Goal: Task Accomplishment & Management: Manage account settings

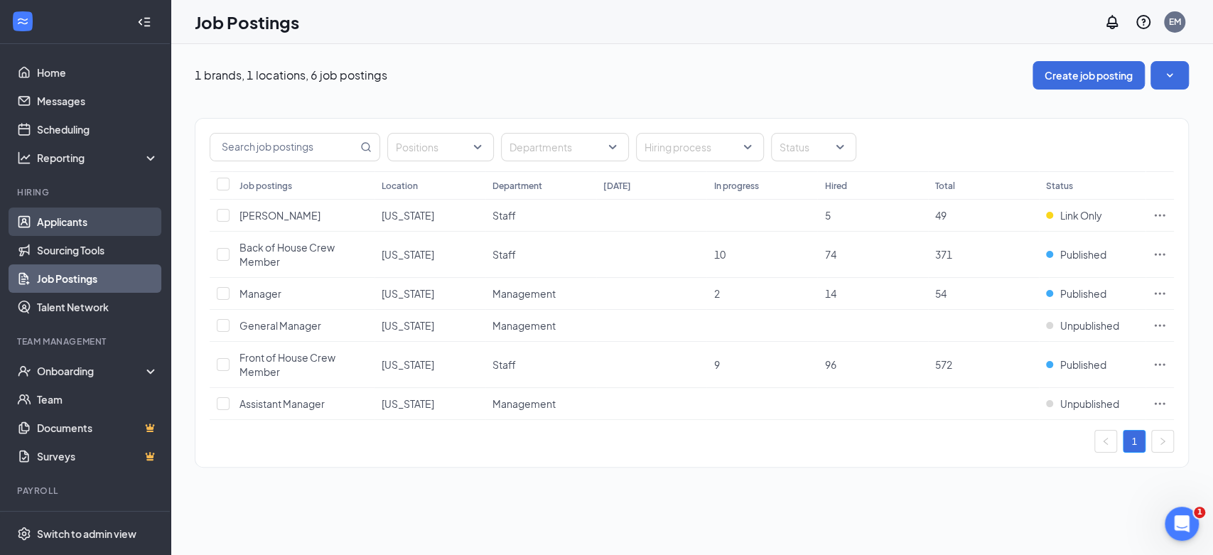
click at [40, 225] on link "Applicants" at bounding box center [98, 222] width 122 height 28
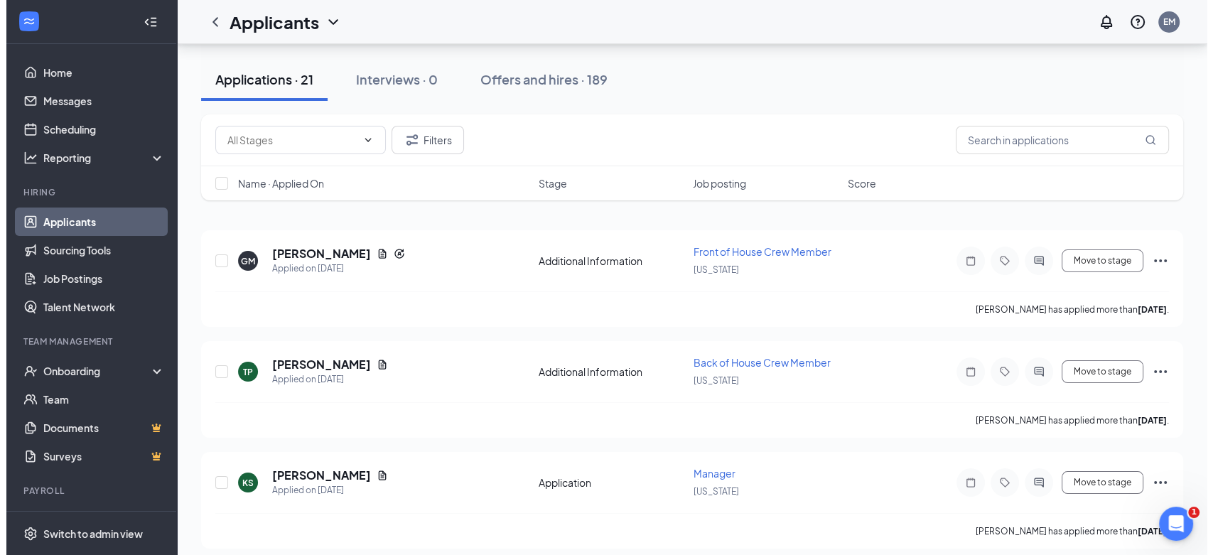
scroll to position [158, 0]
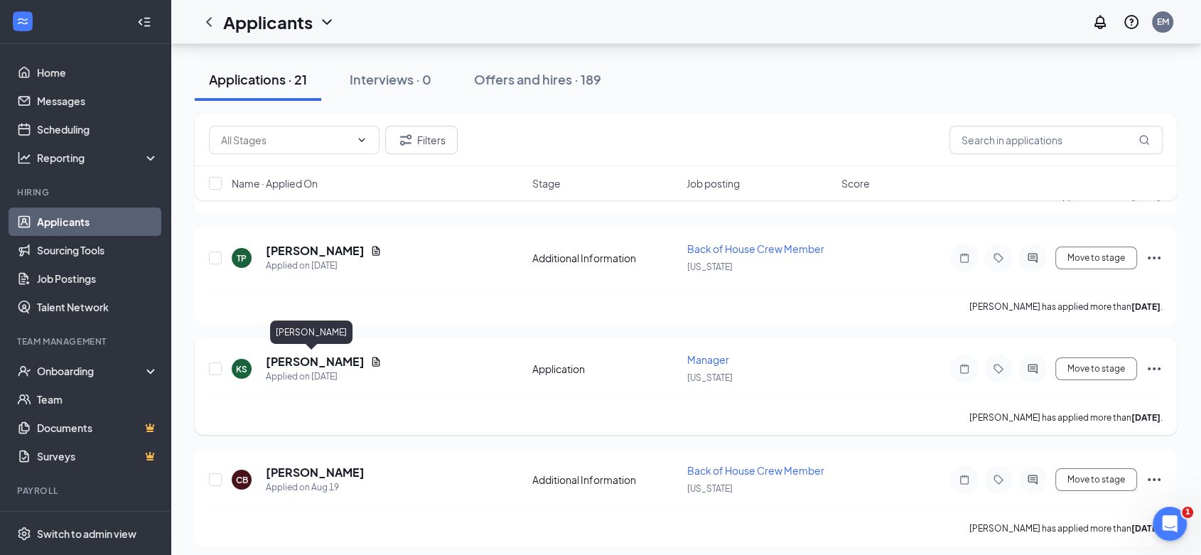
click at [299, 354] on h5 "Kelli Stewart" at bounding box center [315, 362] width 99 height 16
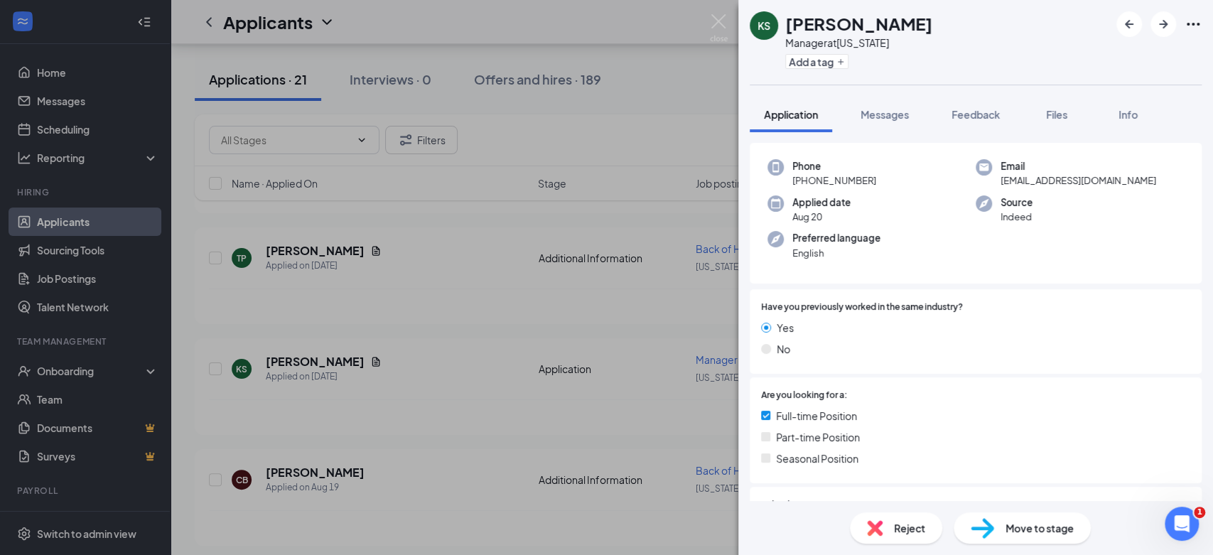
scroll to position [114, 0]
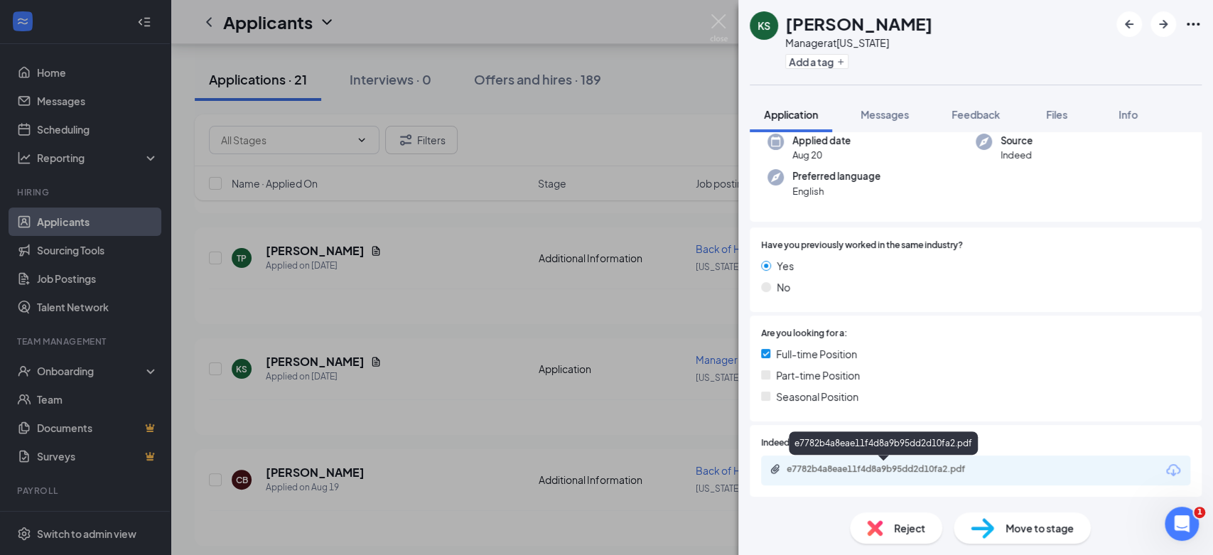
click at [940, 464] on div "e7782b4a8eae11f4d8a9b95dd2d10fa2.pdf" at bounding box center [886, 468] width 199 height 11
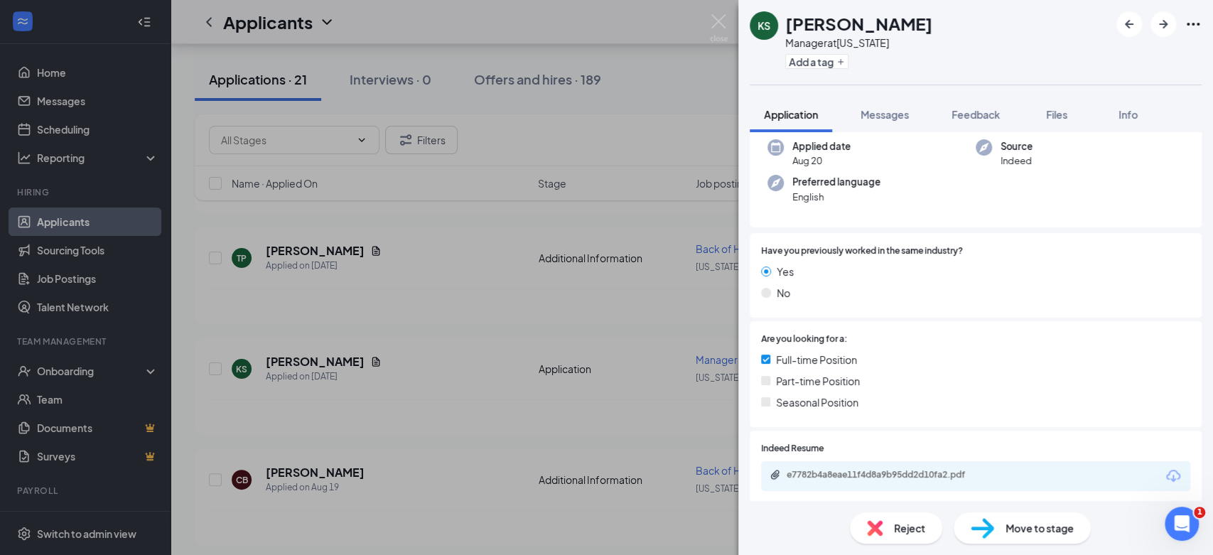
click at [900, 524] on span "Reject" at bounding box center [909, 528] width 31 height 16
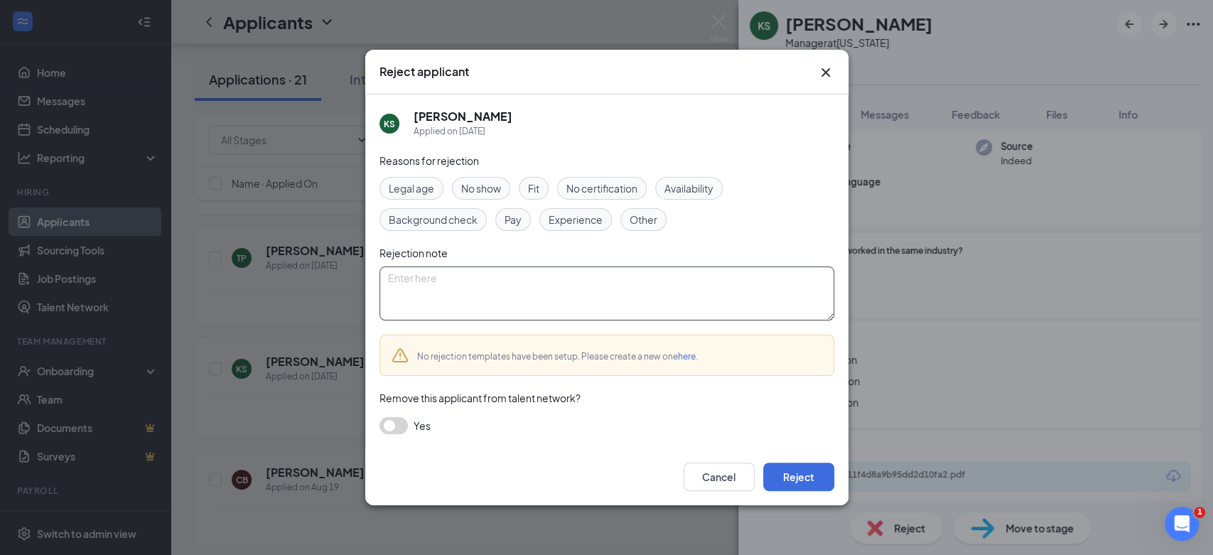
click at [617, 288] on textarea at bounding box center [607, 294] width 455 height 54
type textarea "No call now show. Called and said "I am doing something else""
click at [402, 429] on button "button" at bounding box center [394, 425] width 28 height 17
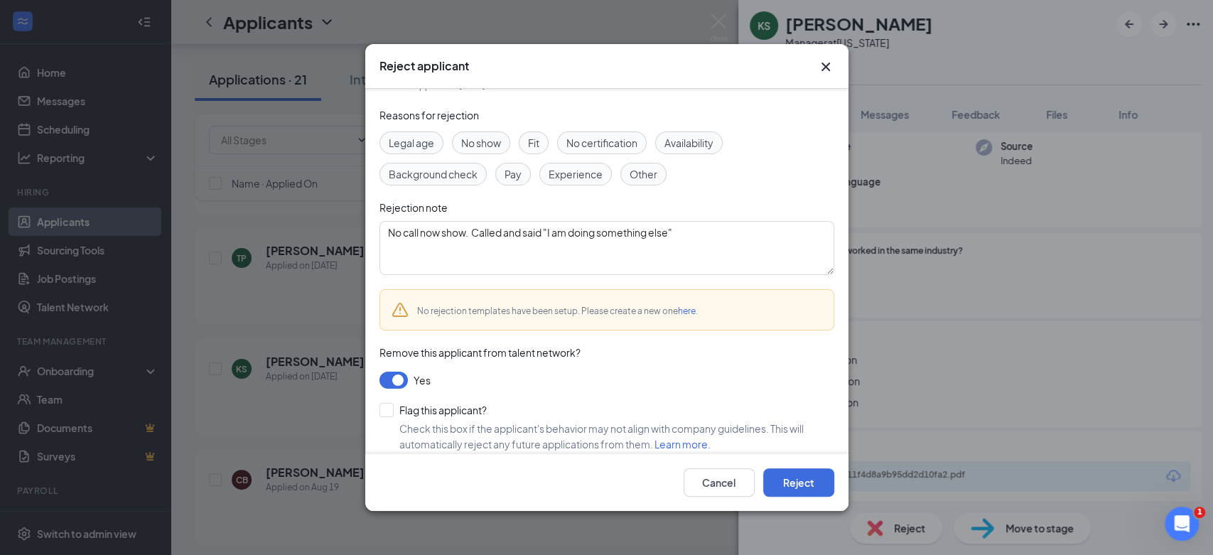
scroll to position [52, 0]
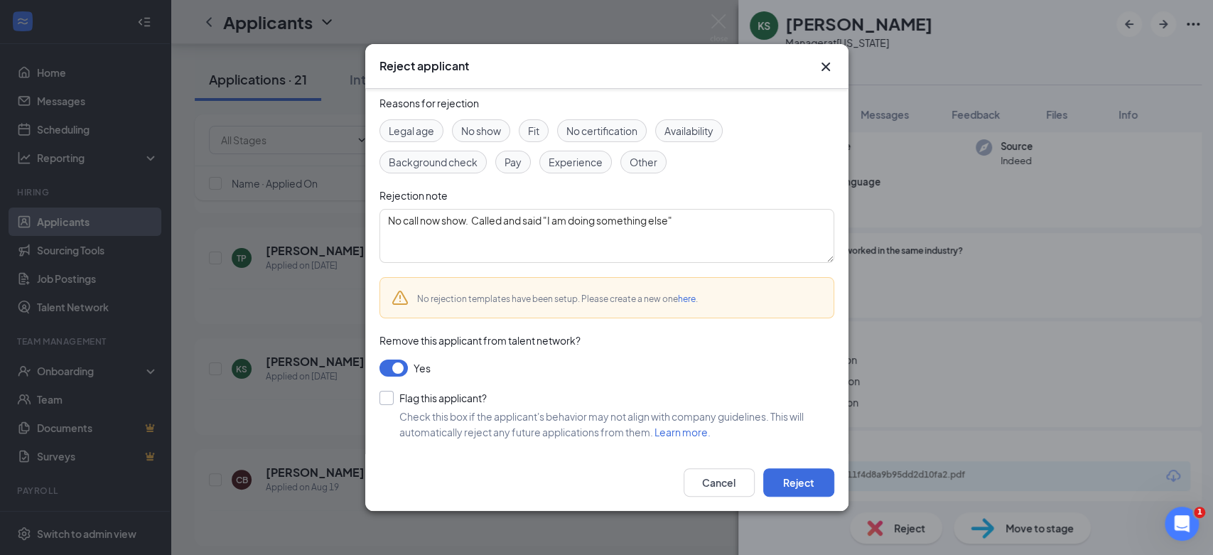
click at [388, 397] on input "Flag this applicant?" at bounding box center [433, 398] width 107 height 14
checkbox input "true"
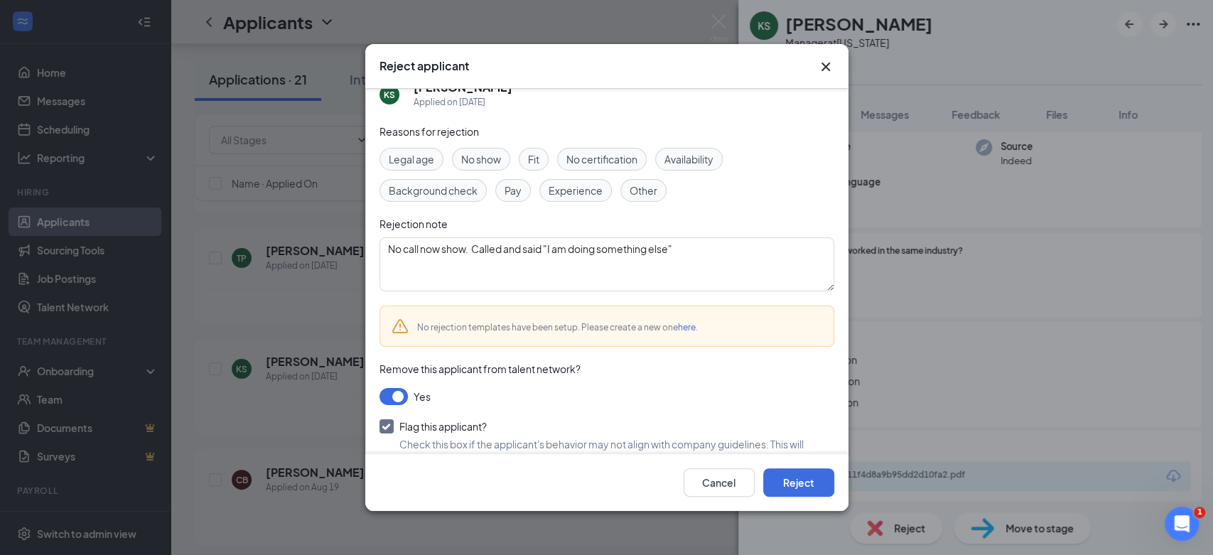
scroll to position [0, 0]
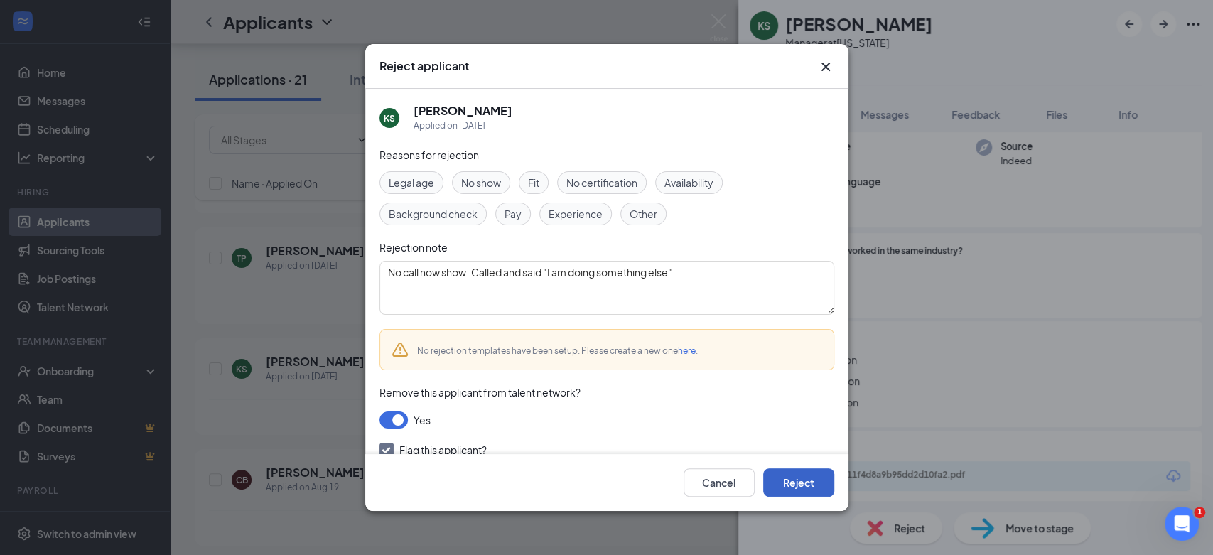
click at [793, 487] on button "Reject" at bounding box center [798, 482] width 71 height 28
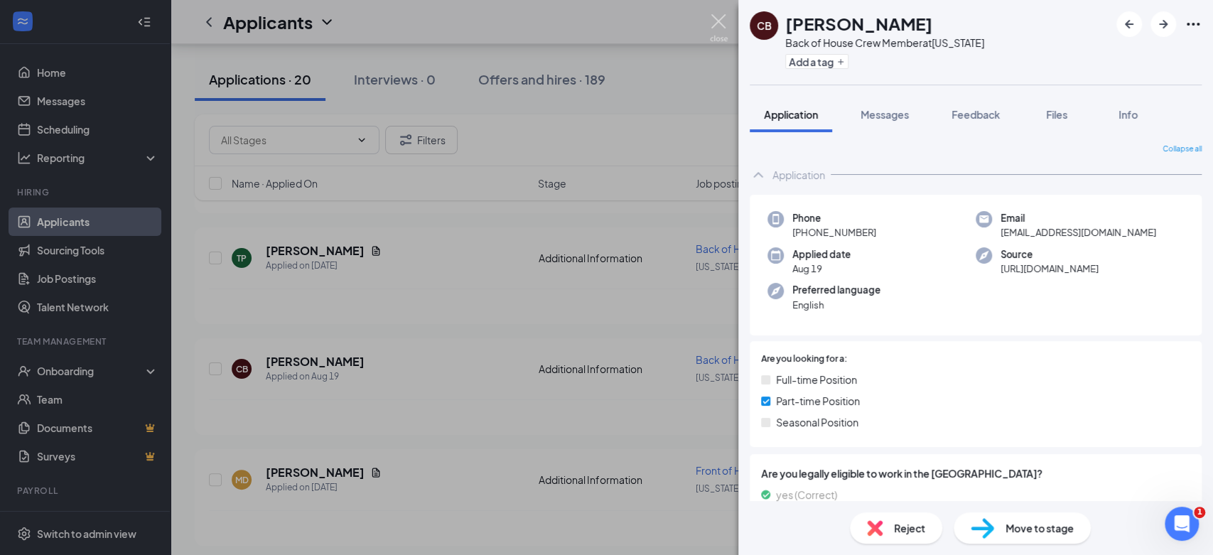
click at [722, 21] on img at bounding box center [719, 28] width 18 height 28
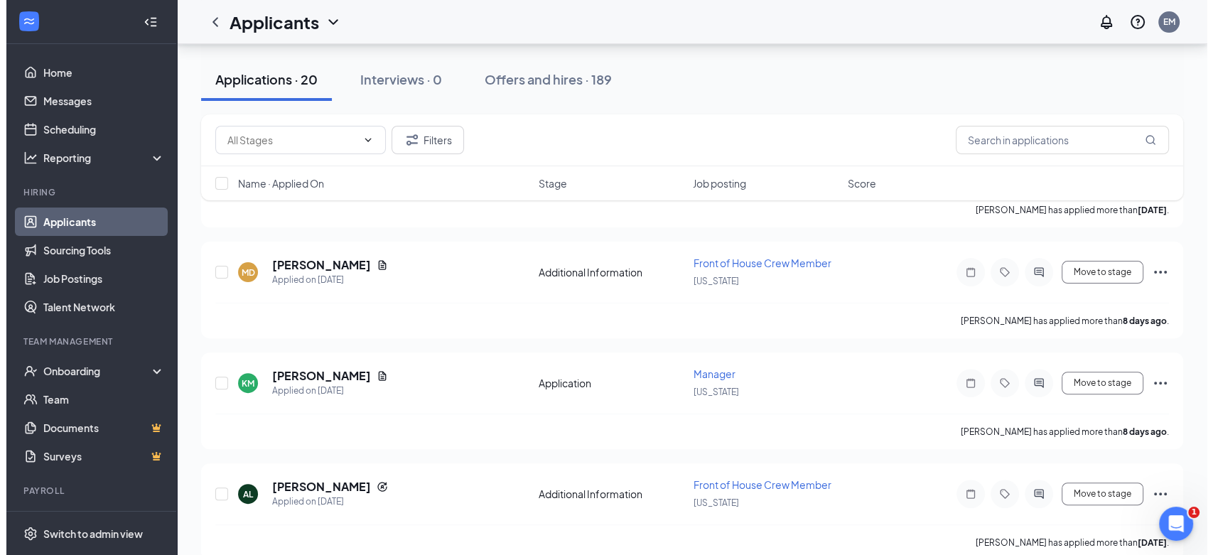
scroll to position [395, 0]
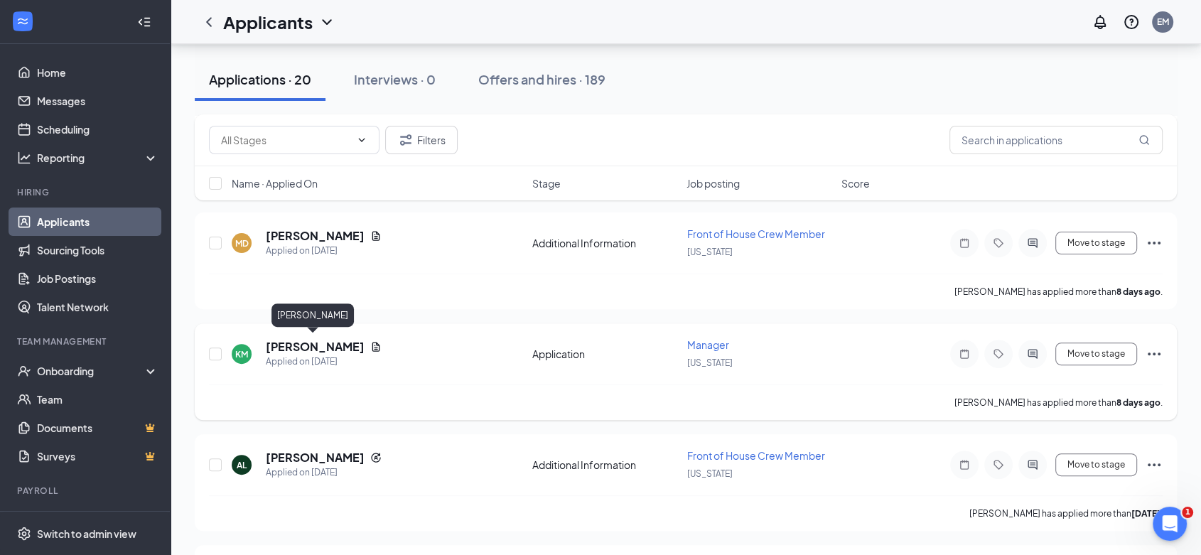
click at [293, 342] on h5 "Kailey McLeod" at bounding box center [315, 347] width 99 height 16
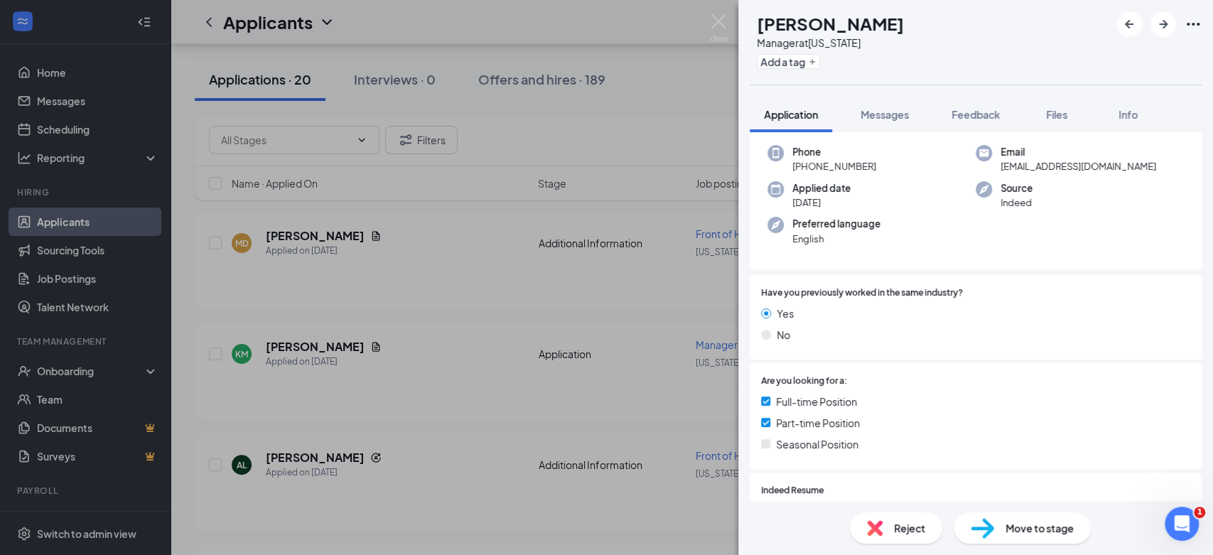
scroll to position [114, 0]
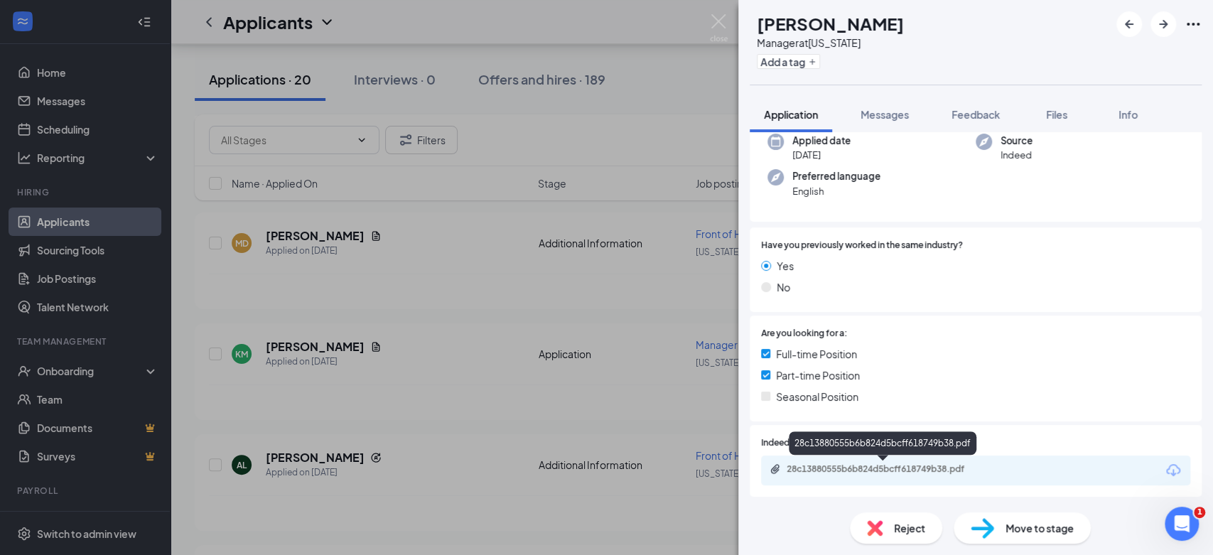
click at [881, 461] on div "28c13880555b6b824d5bcff618749b38.pdf" at bounding box center [975, 471] width 429 height 30
click at [843, 464] on div "28c13880555b6b824d5bcff618749b38.pdf" at bounding box center [886, 468] width 199 height 11
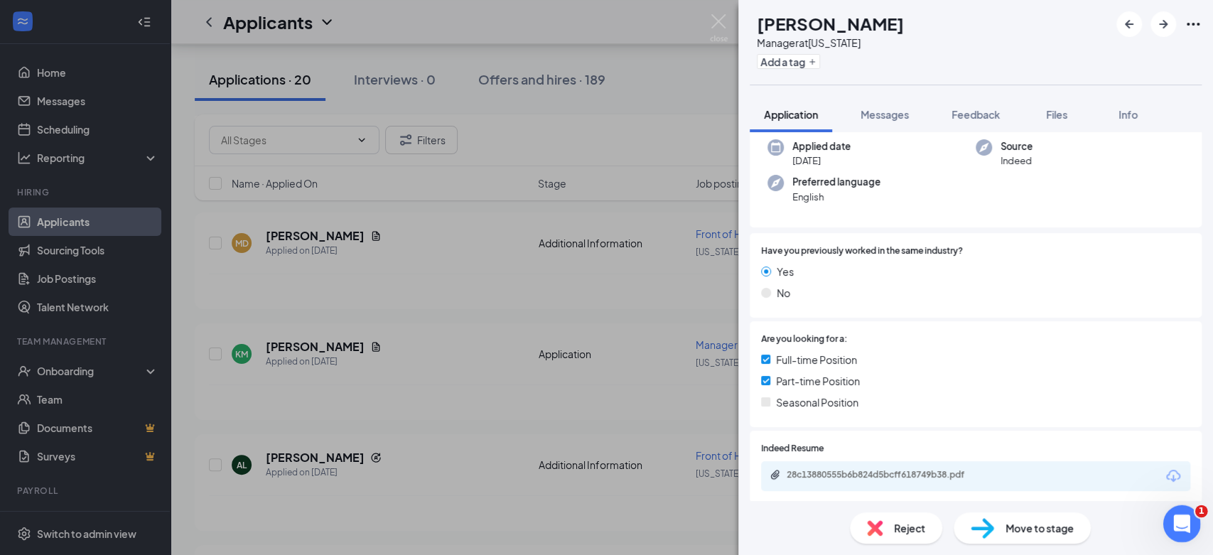
click at [1176, 524] on icon "Open Intercom Messenger" at bounding box center [1180, 521] width 10 height 11
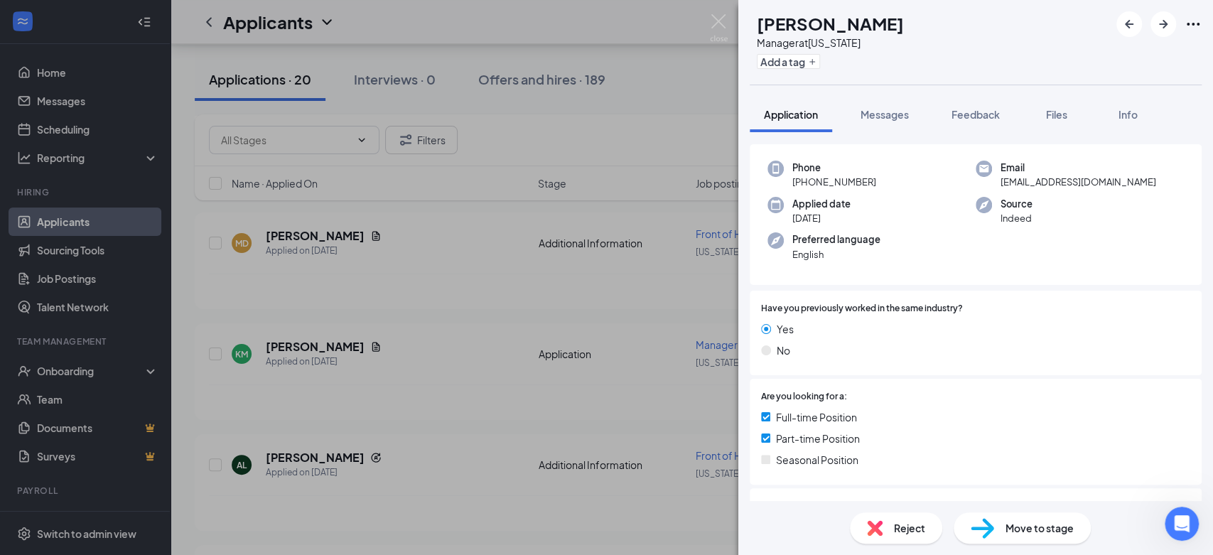
scroll to position [0, 0]
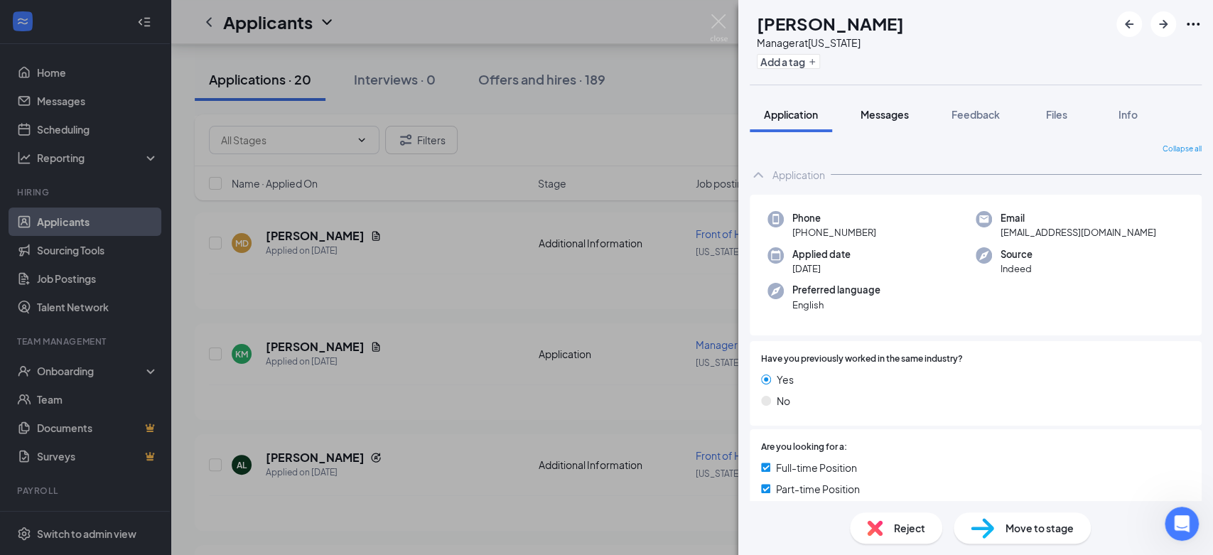
click at [893, 114] on span "Messages" at bounding box center [885, 114] width 48 height 13
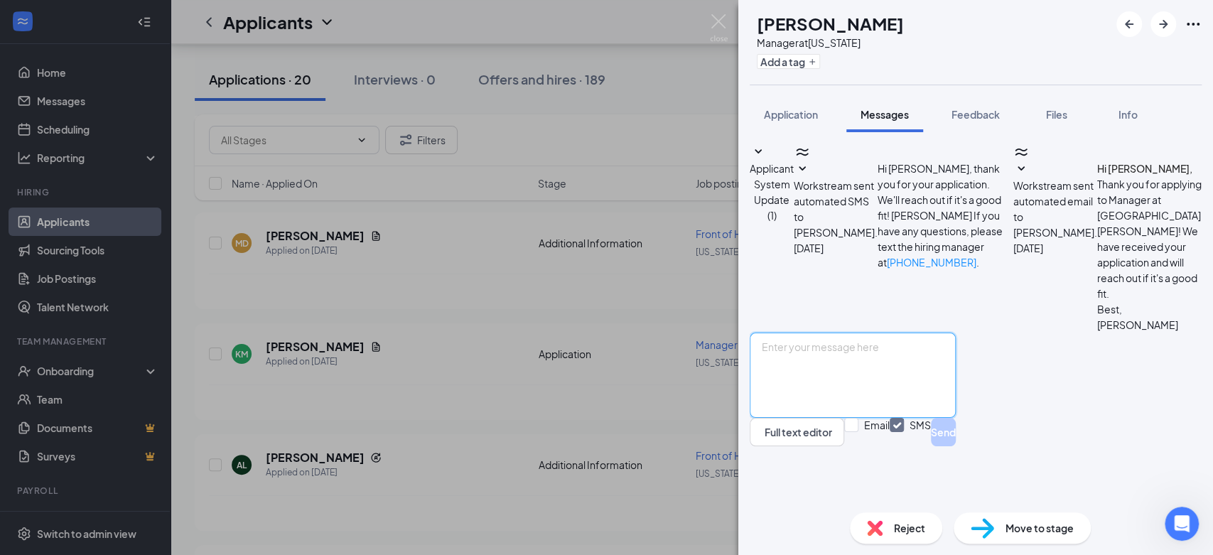
click at [866, 395] on textarea at bounding box center [853, 375] width 206 height 85
click at [773, 105] on button "Application" at bounding box center [791, 115] width 82 height 36
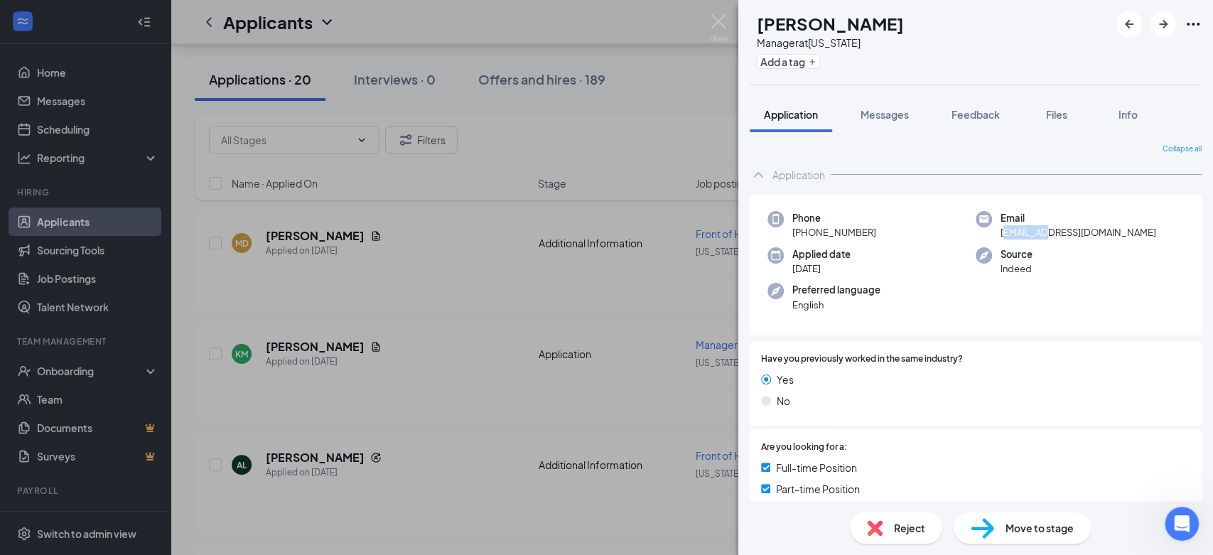
drag, startPoint x: 997, startPoint y: 235, endPoint x: 1034, endPoint y: 234, distance: 37.0
click at [1034, 234] on span "kelizabeth4295@gmail.com" at bounding box center [1079, 232] width 156 height 14
drag, startPoint x: 995, startPoint y: 235, endPoint x: 1117, endPoint y: 237, distance: 121.6
click at [1117, 237] on span "kelizabeth4295@gmail.com" at bounding box center [1079, 232] width 156 height 14
copy span "kelizabeth4295@gmail.com"
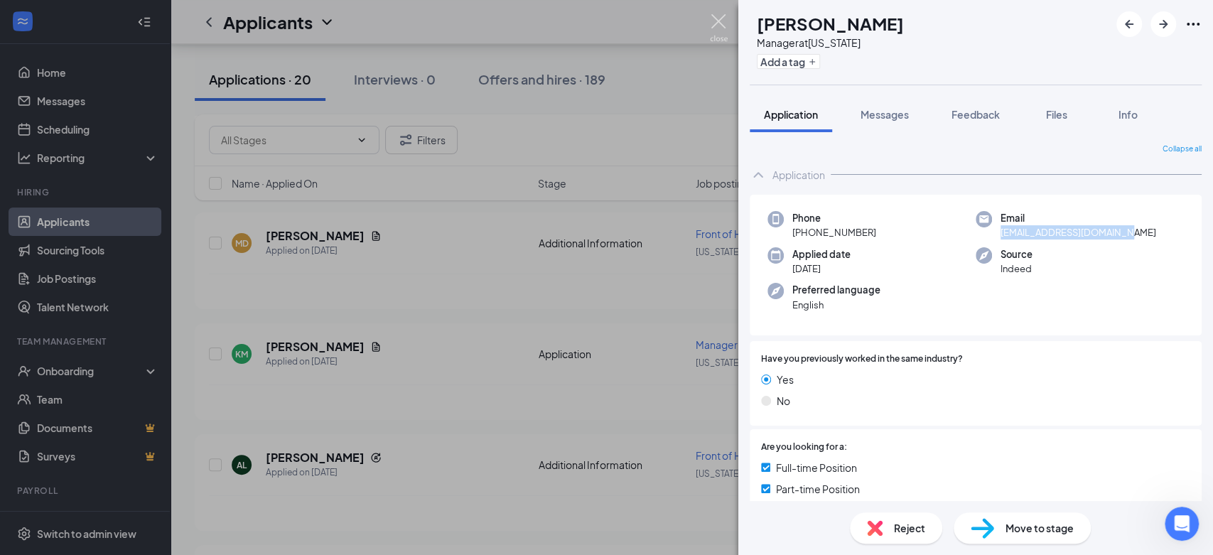
click at [714, 18] on img at bounding box center [719, 28] width 18 height 28
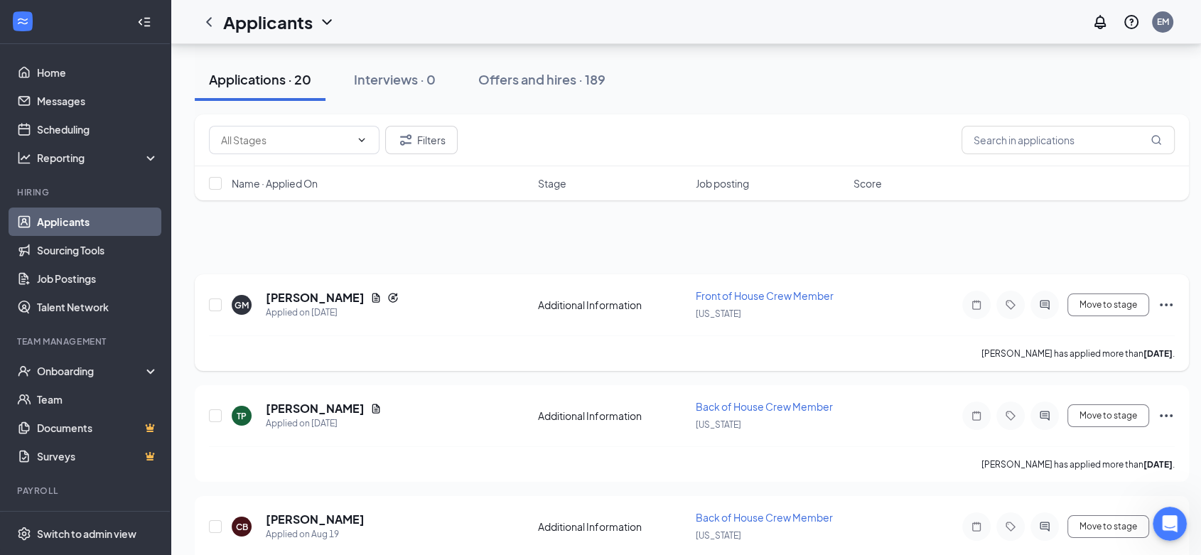
scroll to position [1101, 0]
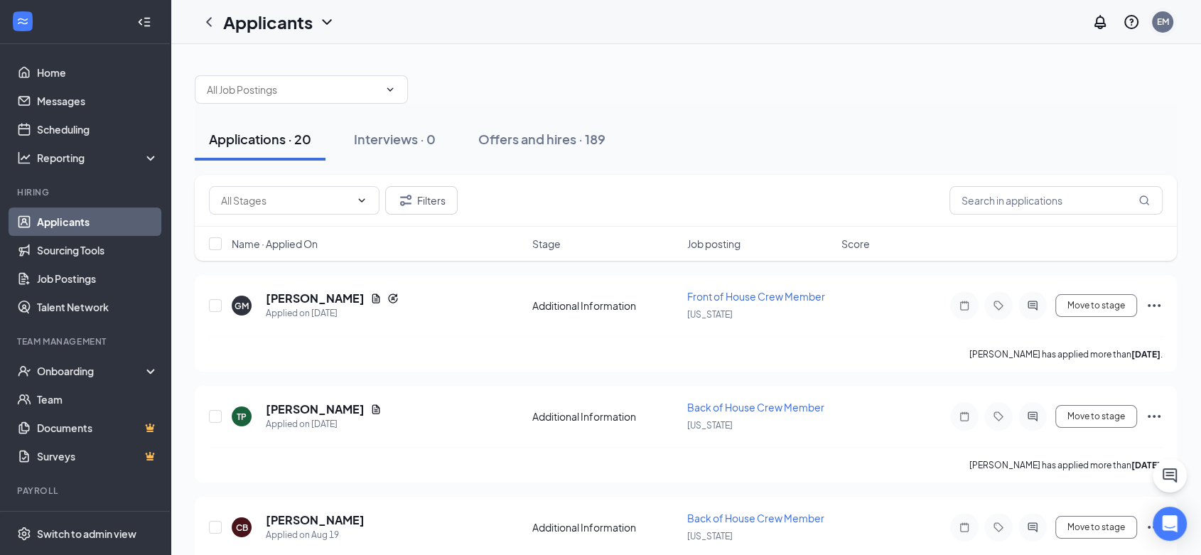
click at [1162, 23] on div "EM" at bounding box center [1163, 22] width 12 height 12
click at [1039, 215] on div "Log out" at bounding box center [1091, 217] width 154 height 14
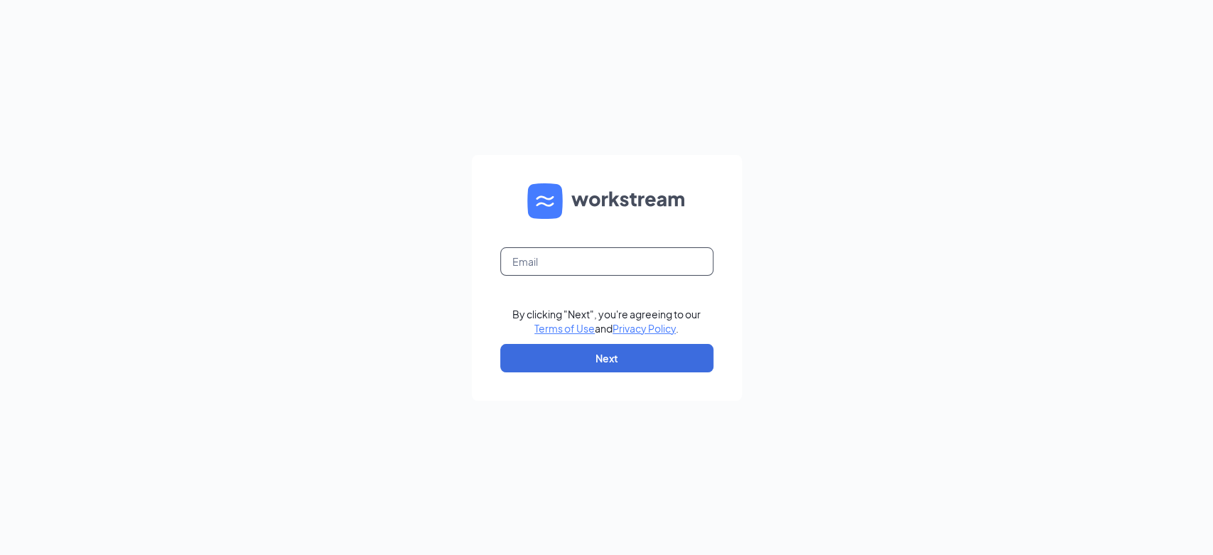
click at [634, 252] on input "text" at bounding box center [606, 261] width 213 height 28
type input "culversdetroit@gmail.com"
click at [584, 358] on button "Next" at bounding box center [606, 358] width 213 height 28
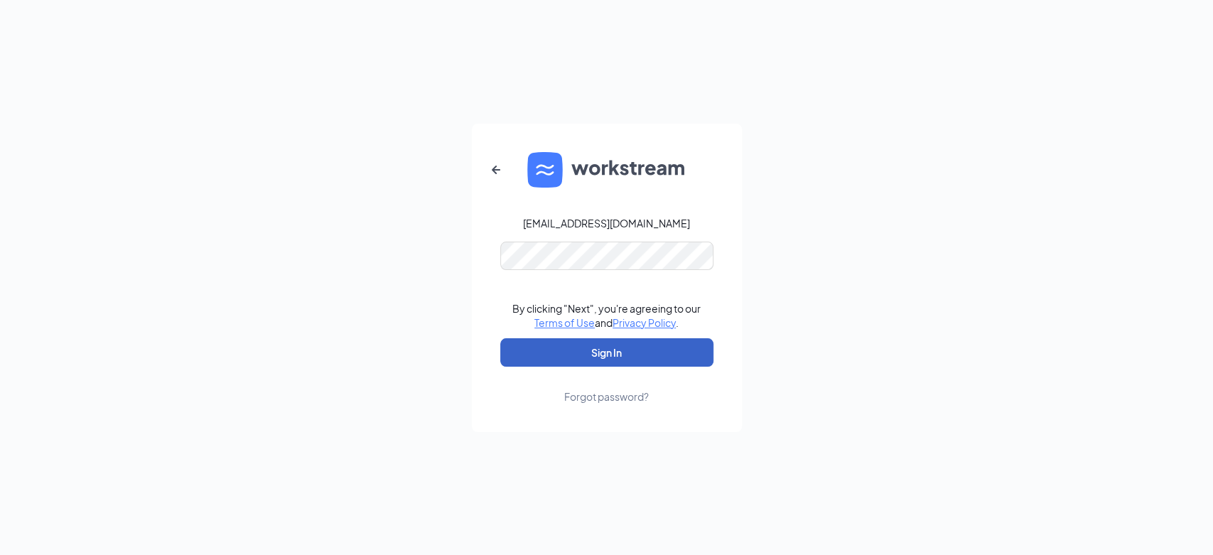
click at [573, 353] on button "Sign In" at bounding box center [606, 352] width 213 height 28
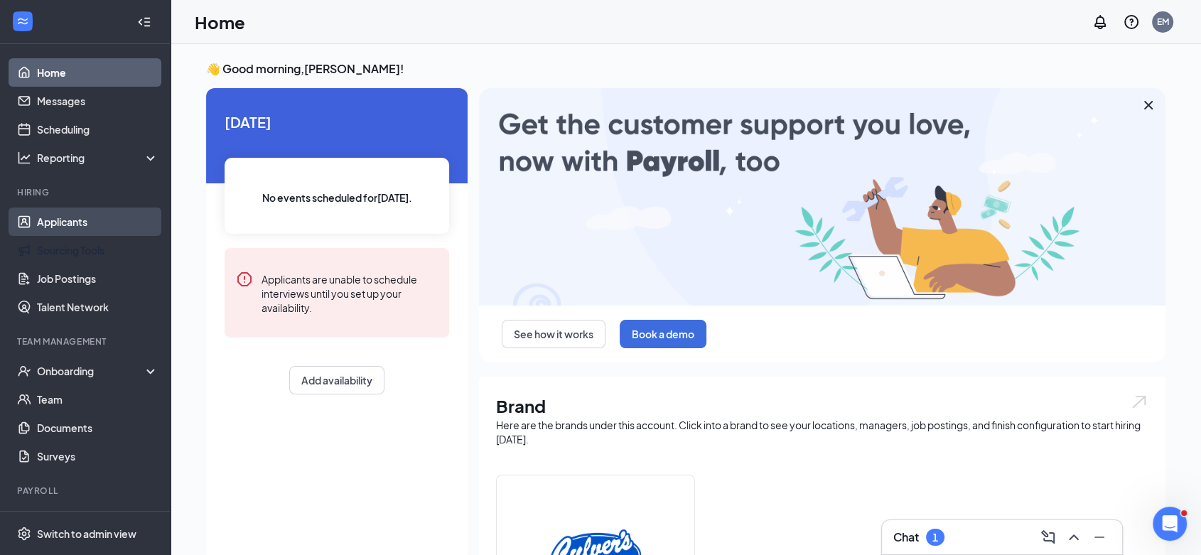
click at [60, 222] on link "Applicants" at bounding box center [98, 222] width 122 height 28
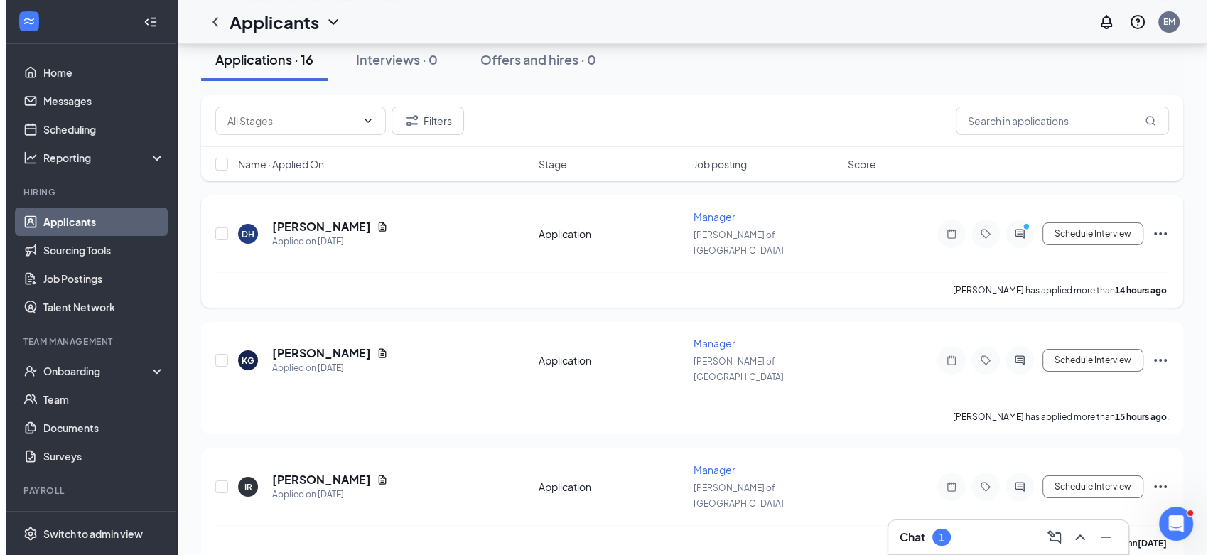
scroll to position [79, 0]
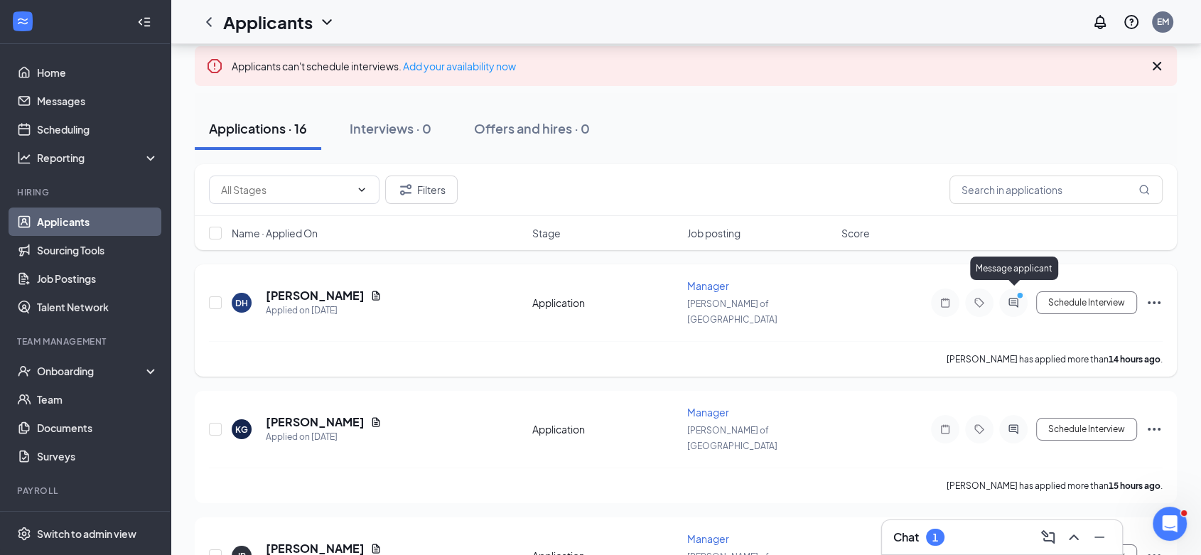
click at [1017, 297] on icon "ActiveChat" at bounding box center [1013, 302] width 17 height 11
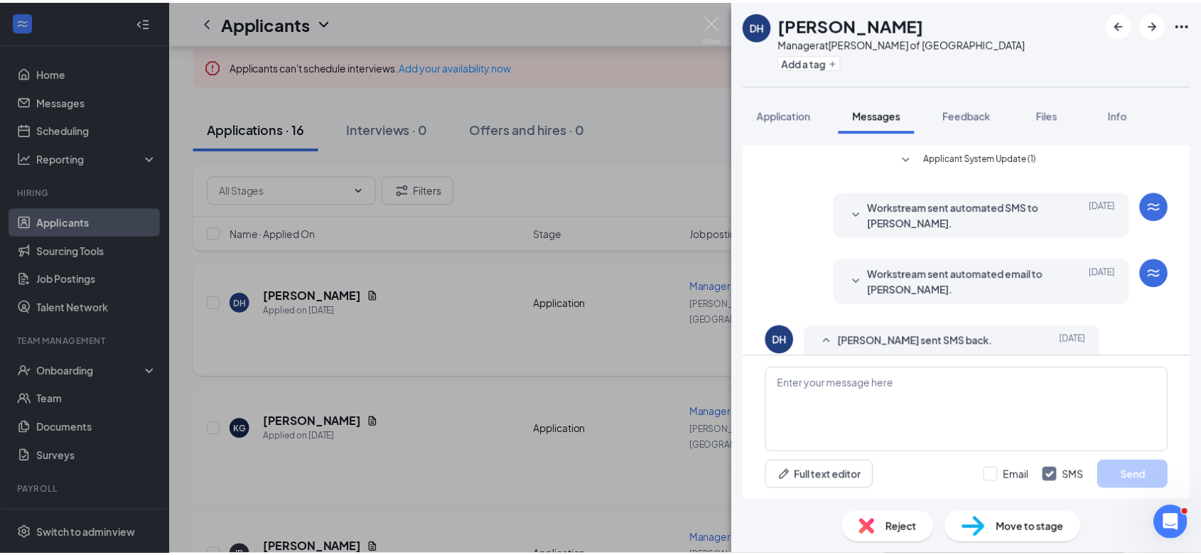
scroll to position [117, 0]
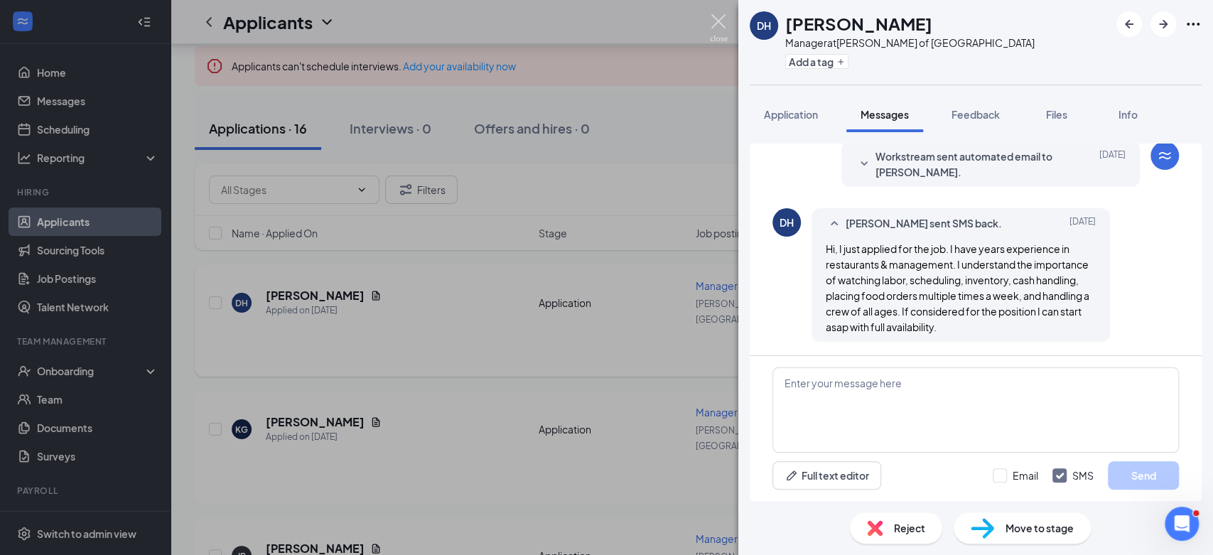
click at [717, 25] on img at bounding box center [719, 28] width 18 height 28
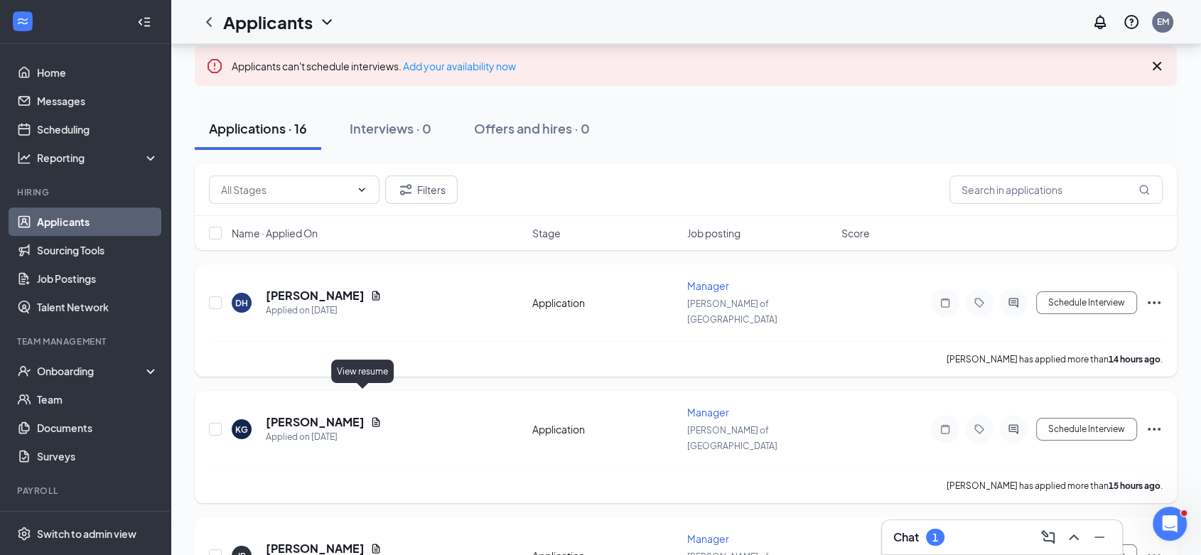
click at [370, 417] on icon "Document" at bounding box center [375, 422] width 11 height 11
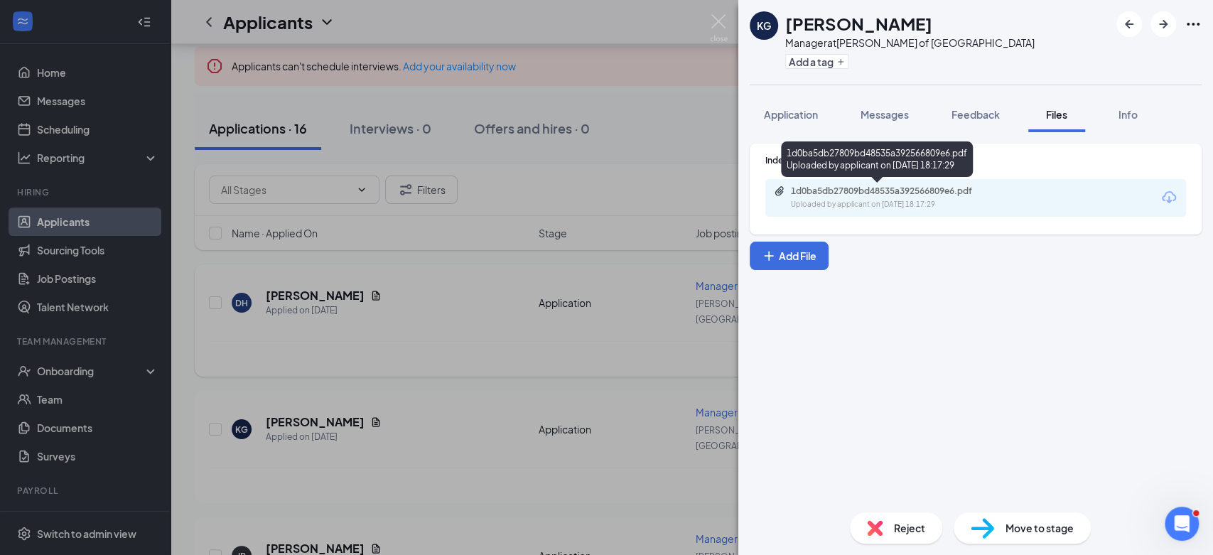
click at [899, 200] on div "Uploaded by applicant on [DATE] 18:17:29" at bounding box center [897, 204] width 213 height 11
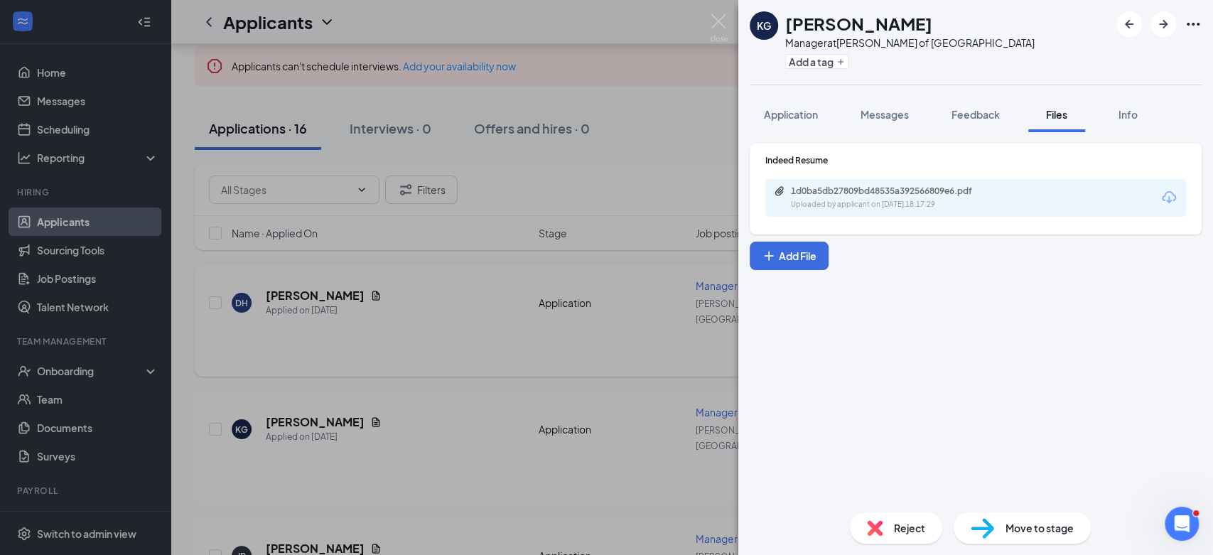
click at [721, 11] on div "KG [PERSON_NAME] Manager at [GEOGRAPHIC_DATA][PERSON_NAME] of Detroit Add a tag…" at bounding box center [606, 277] width 1213 height 555
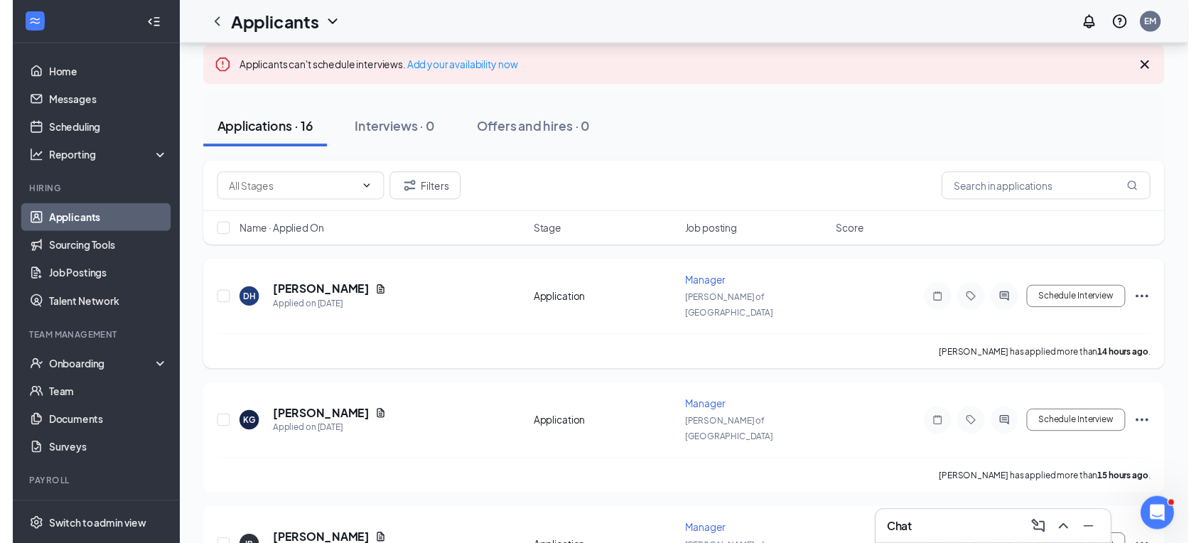
scroll to position [237, 0]
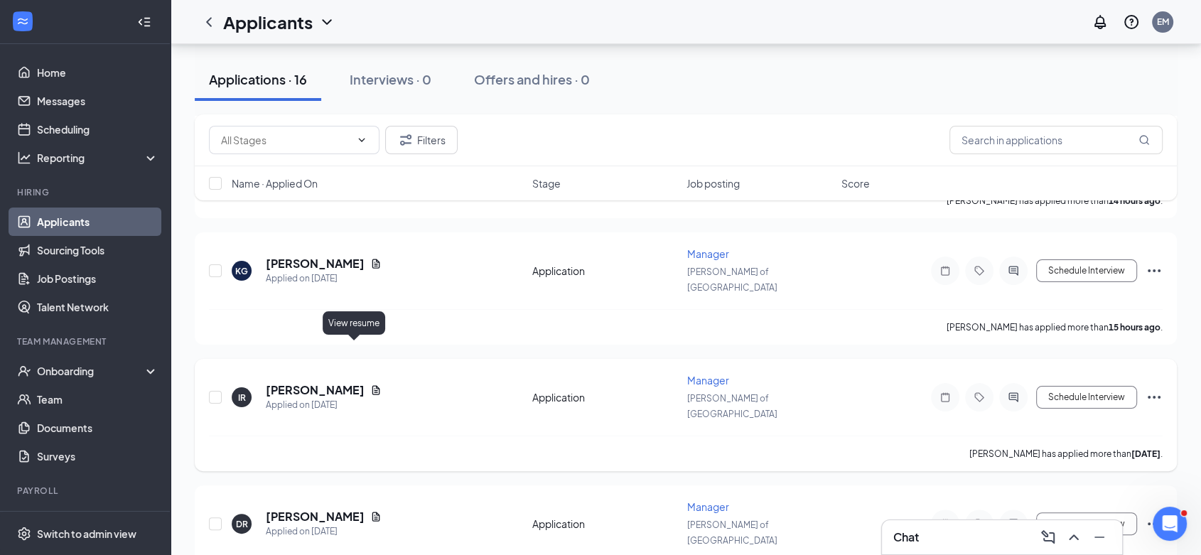
click at [370, 385] on icon "Document" at bounding box center [375, 390] width 11 height 11
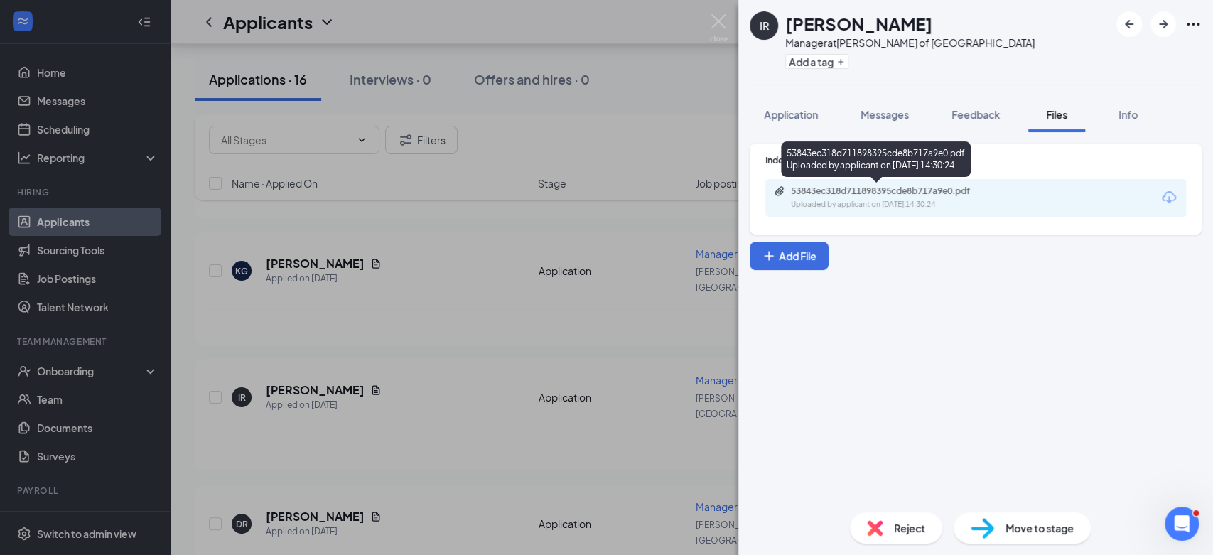
click at [872, 199] on div "Uploaded by applicant on [DATE] 14:30:24" at bounding box center [897, 204] width 213 height 11
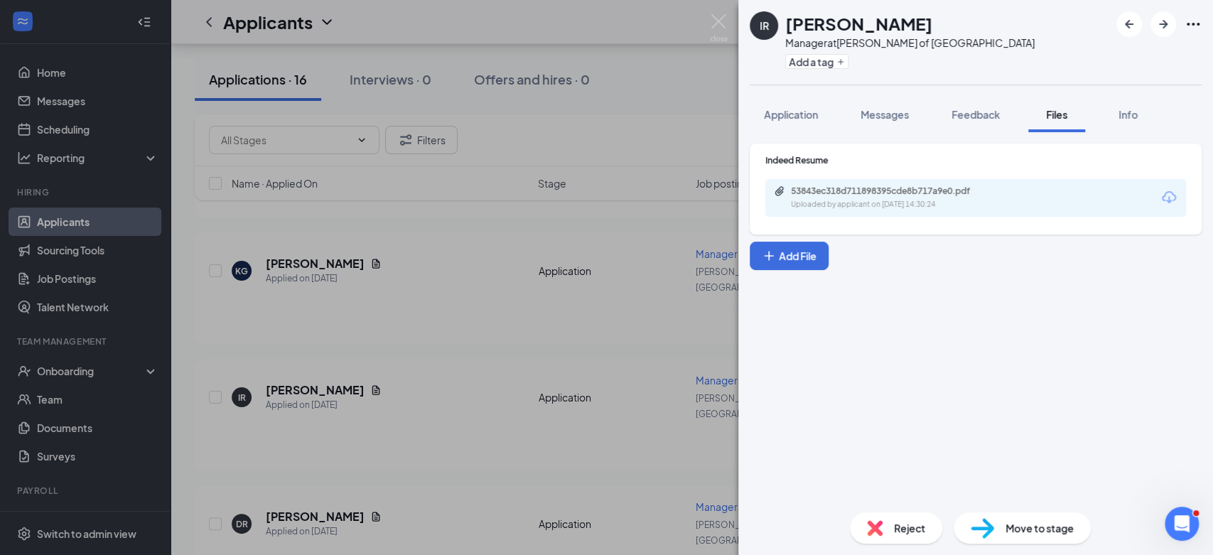
click at [709, 21] on div "IR [PERSON_NAME] Manager at [PERSON_NAME] of Detroit Add a tag Application Mess…" at bounding box center [606, 277] width 1213 height 555
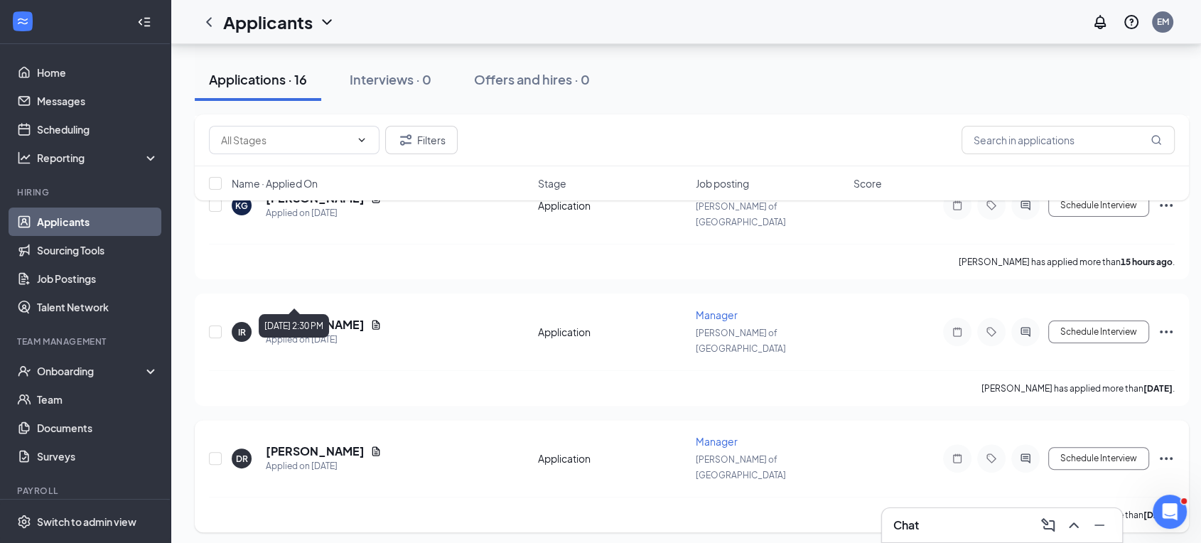
scroll to position [395, 0]
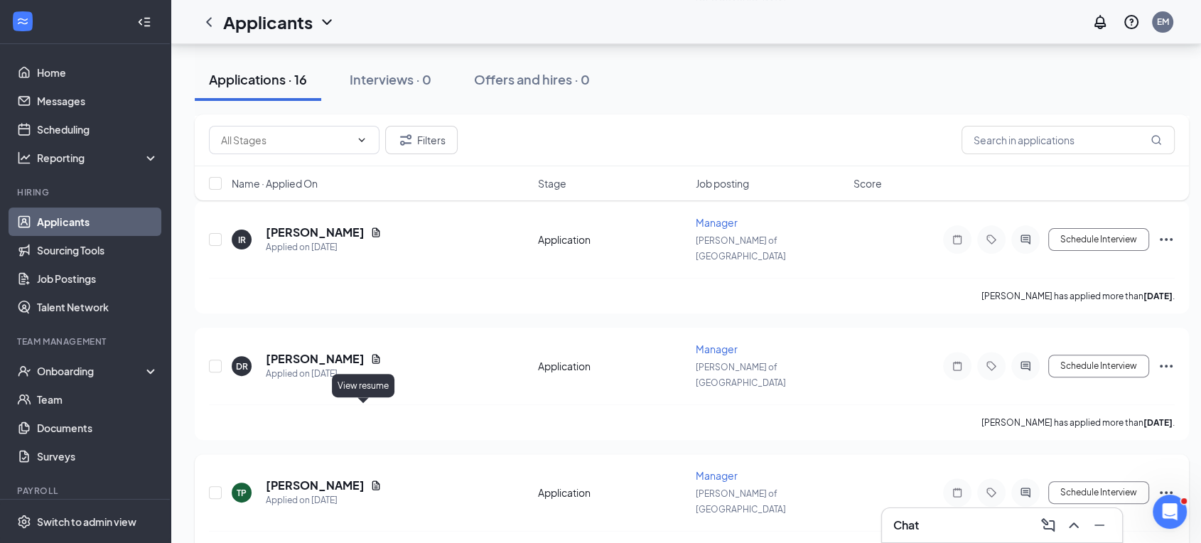
click at [372, 481] on icon "Document" at bounding box center [376, 485] width 8 height 9
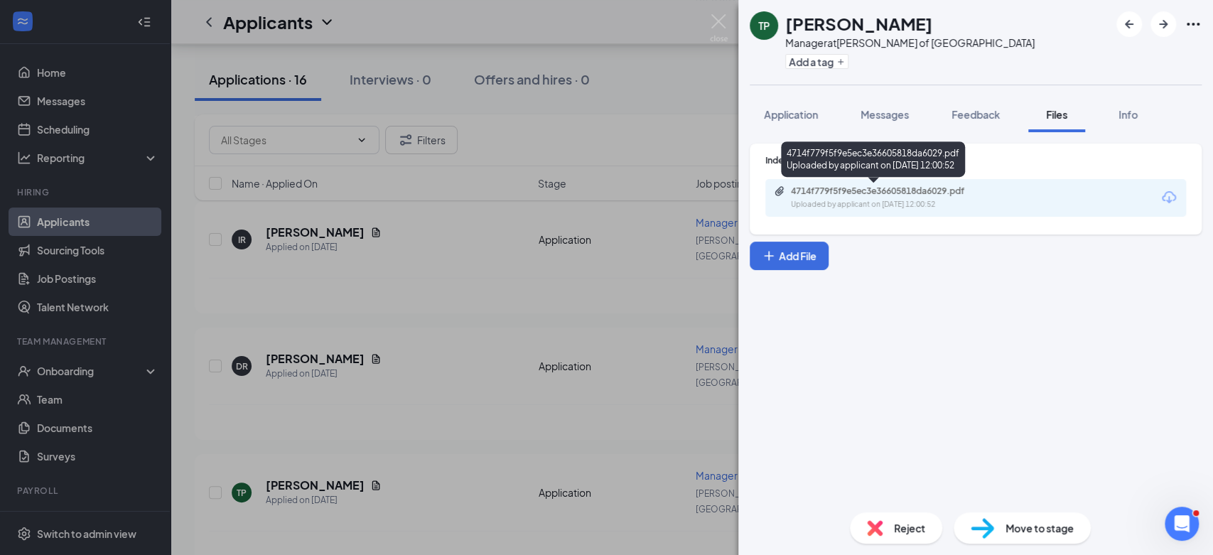
click at [895, 199] on div "Uploaded by applicant on [DATE] 12:00:52" at bounding box center [897, 204] width 213 height 11
click at [714, 21] on img at bounding box center [719, 28] width 18 height 28
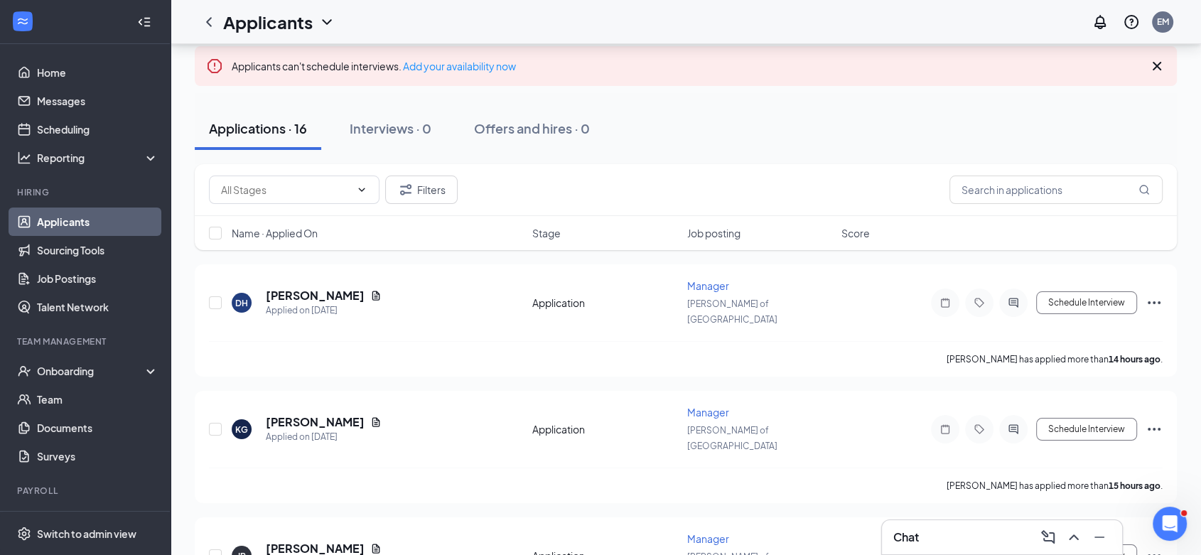
scroll to position [158, 0]
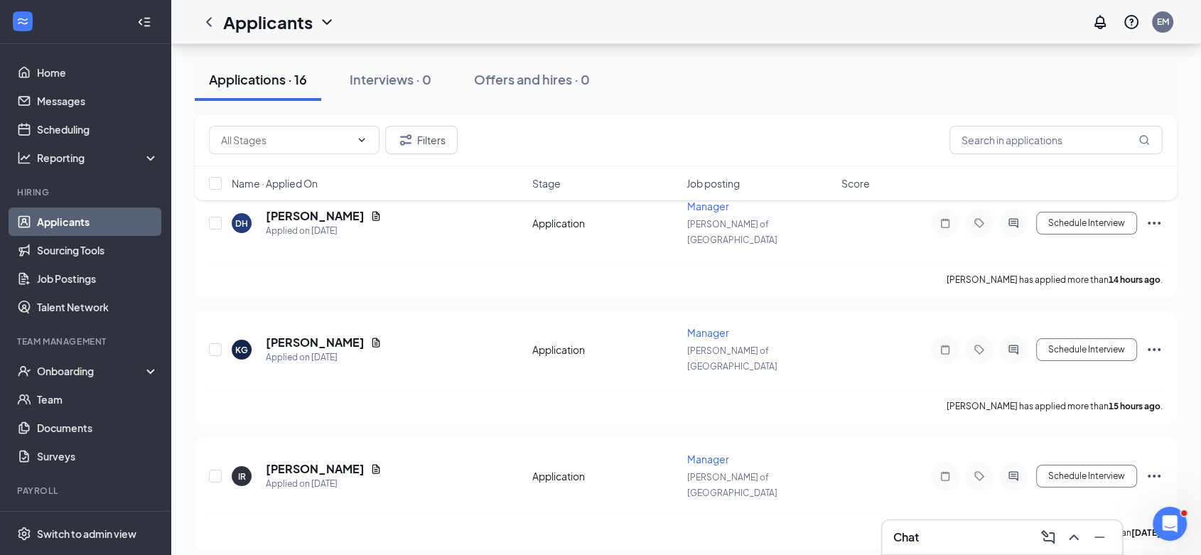
click at [289, 213] on div "Filters Name · Applied On Stage Job posting Score" at bounding box center [686, 164] width 982 height 100
click at [289, 209] on div "Filters Name · Applied On Stage Job posting Score" at bounding box center [686, 164] width 982 height 100
click at [323, 208] on div "Filters Name · Applied On Stage Job posting Score" at bounding box center [686, 164] width 982 height 100
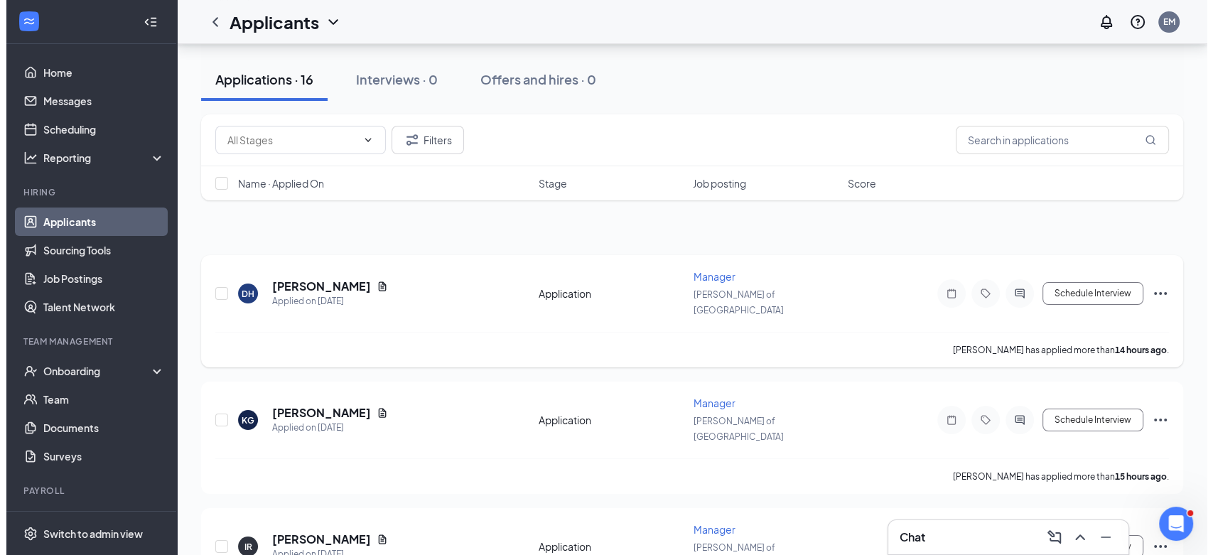
scroll to position [79, 0]
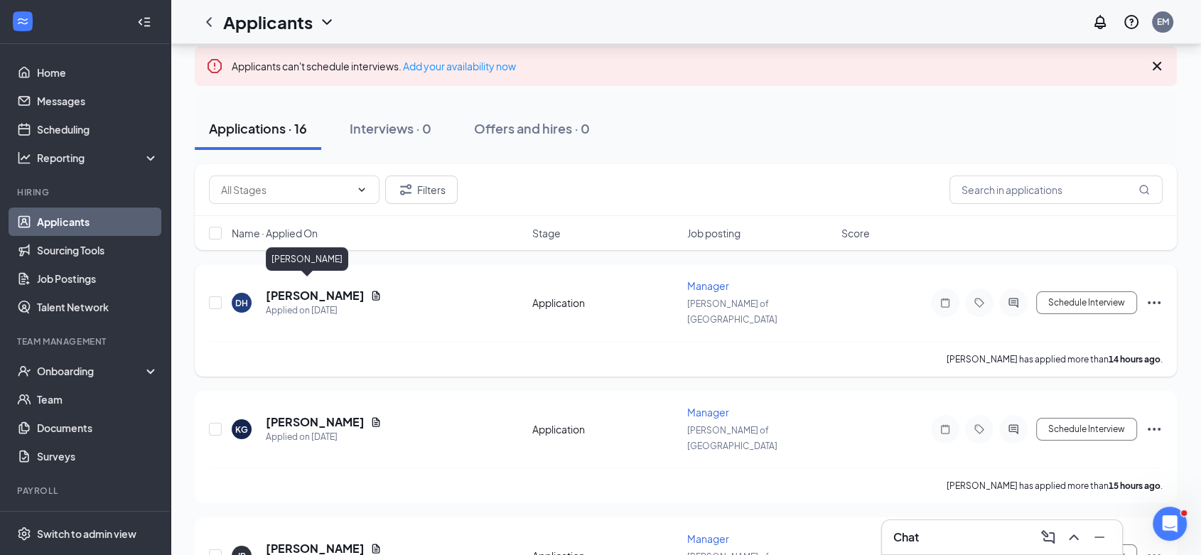
click at [275, 288] on h5 "[PERSON_NAME]" at bounding box center [315, 296] width 99 height 16
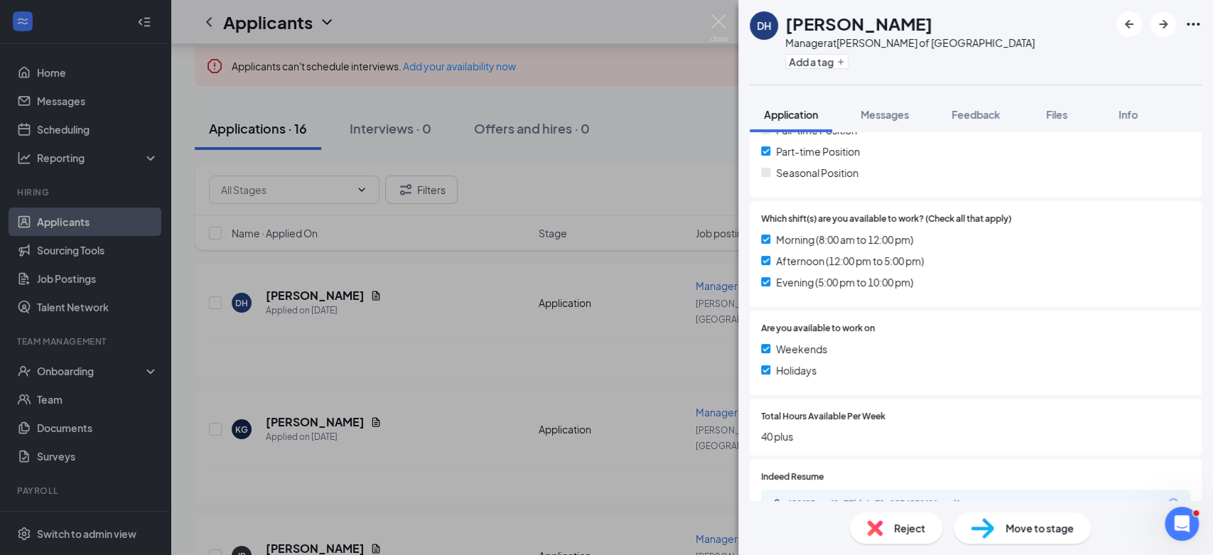
scroll to position [466, 0]
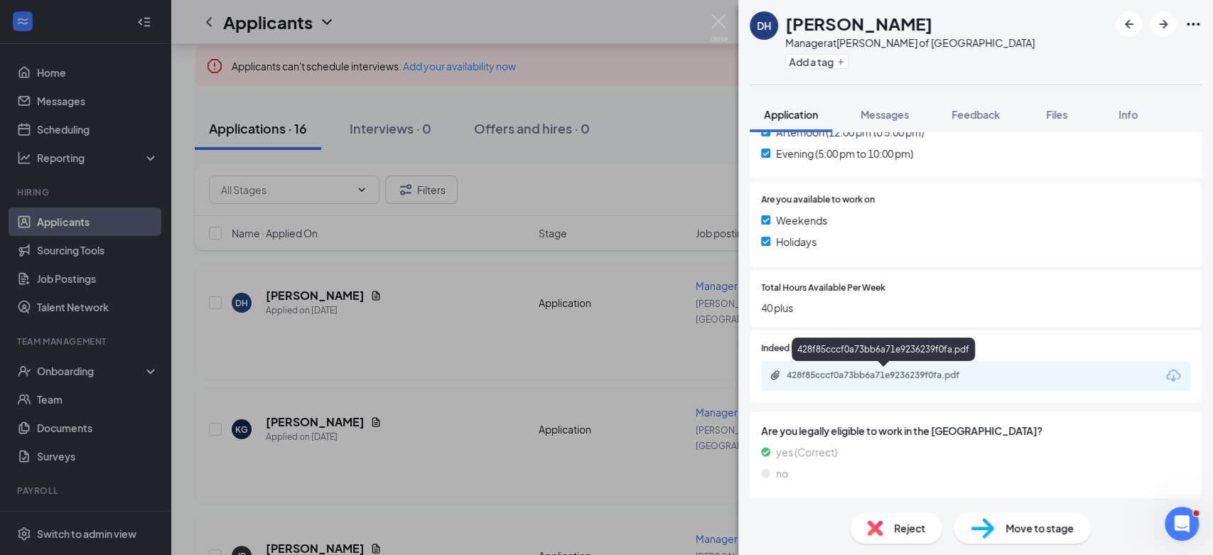
click at [926, 377] on div "428f85cccf0a73bb6a71e9236239f0fa.pdf" at bounding box center [886, 375] width 199 height 11
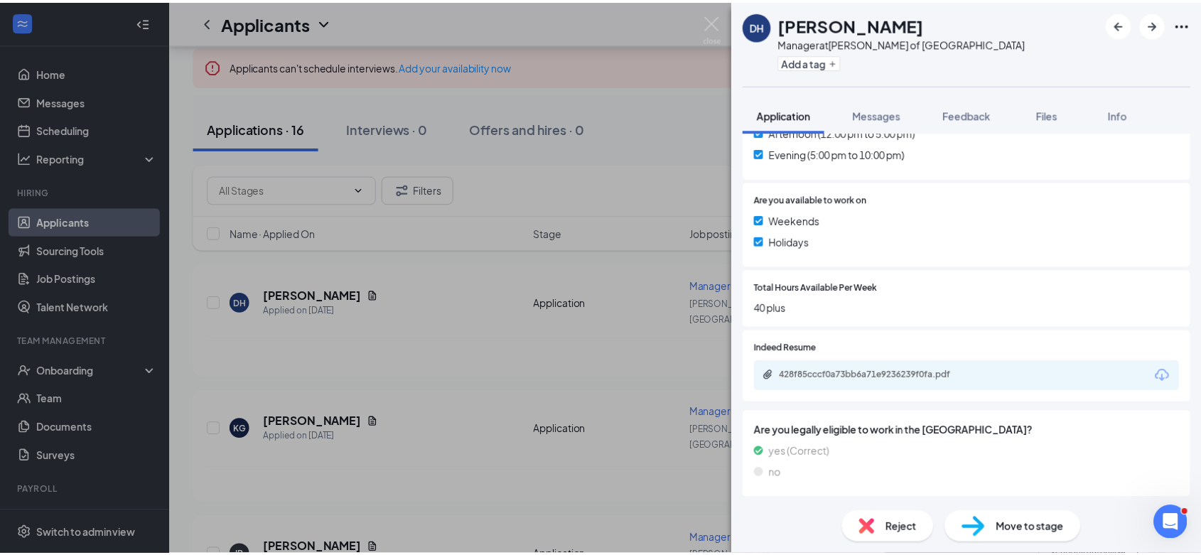
scroll to position [461, 0]
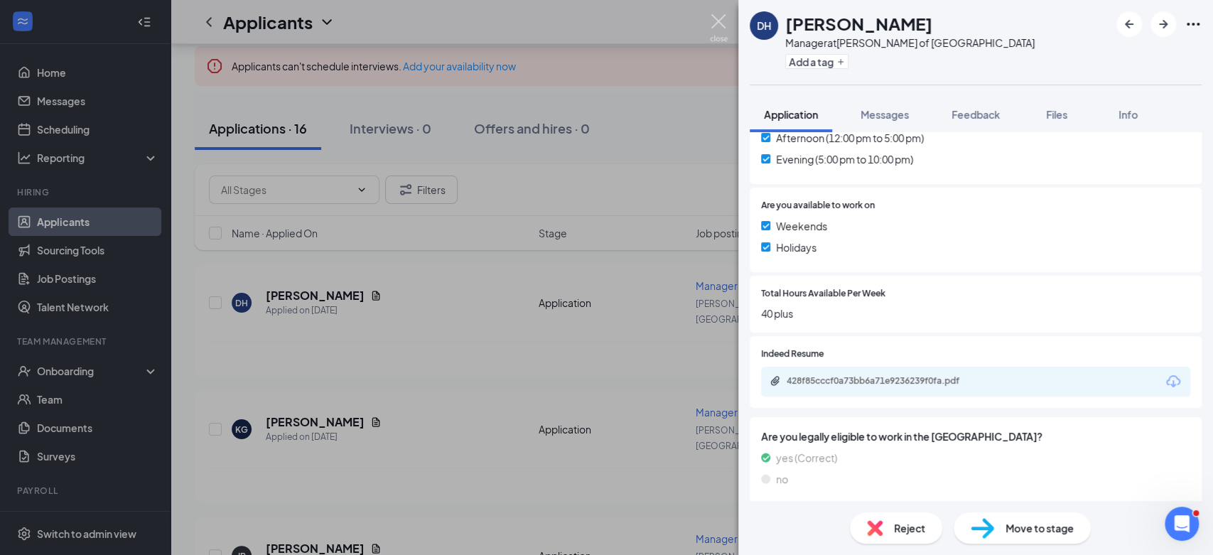
click at [715, 26] on img at bounding box center [719, 28] width 18 height 28
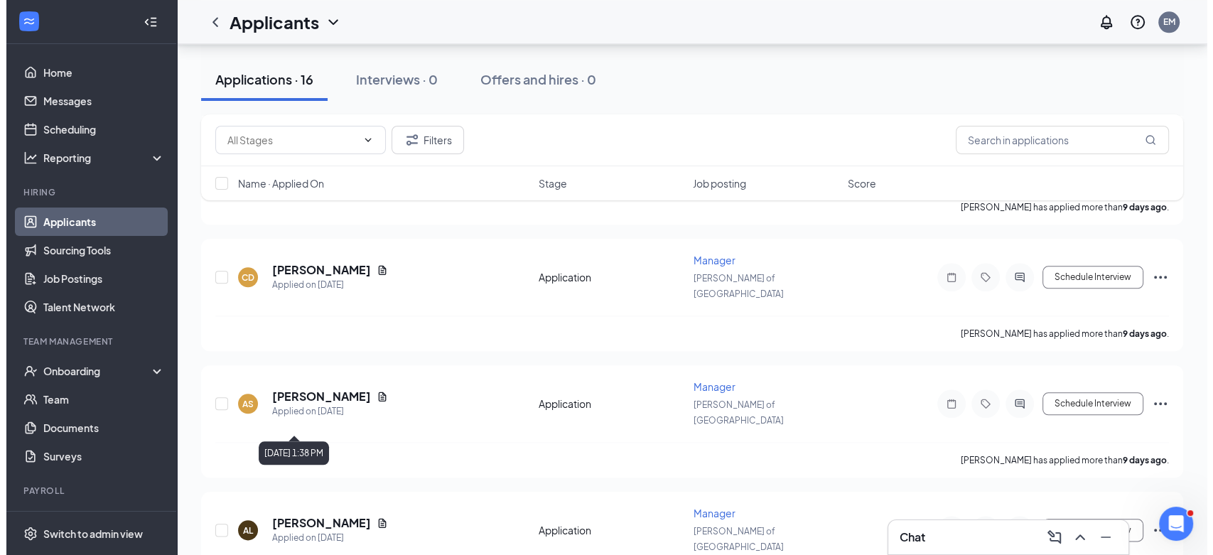
scroll to position [1550, 0]
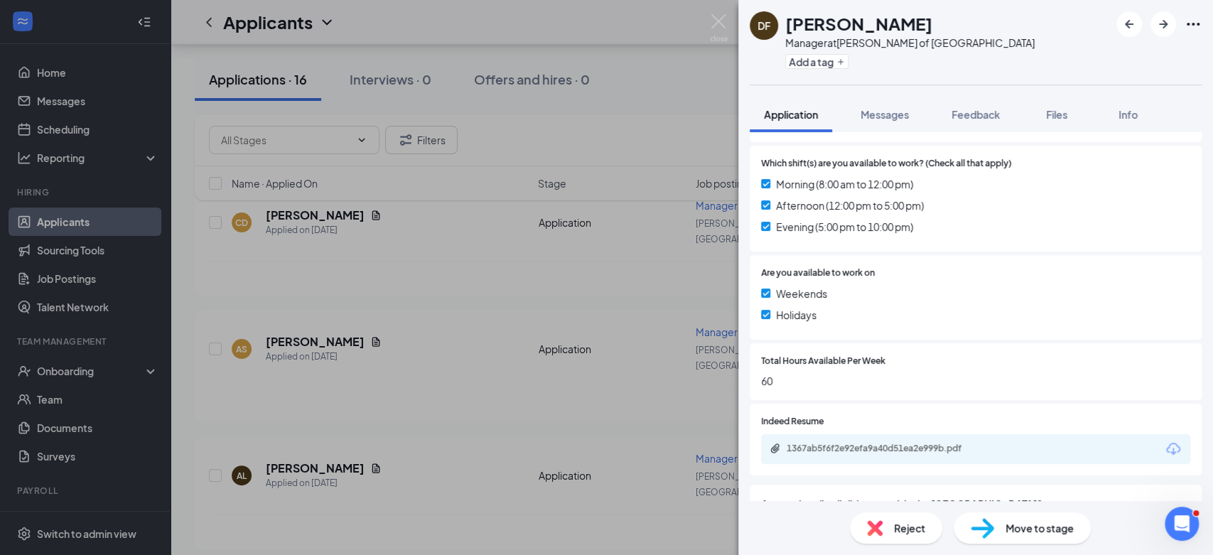
scroll to position [395, 0]
click at [889, 526] on div "Reject" at bounding box center [896, 528] width 92 height 31
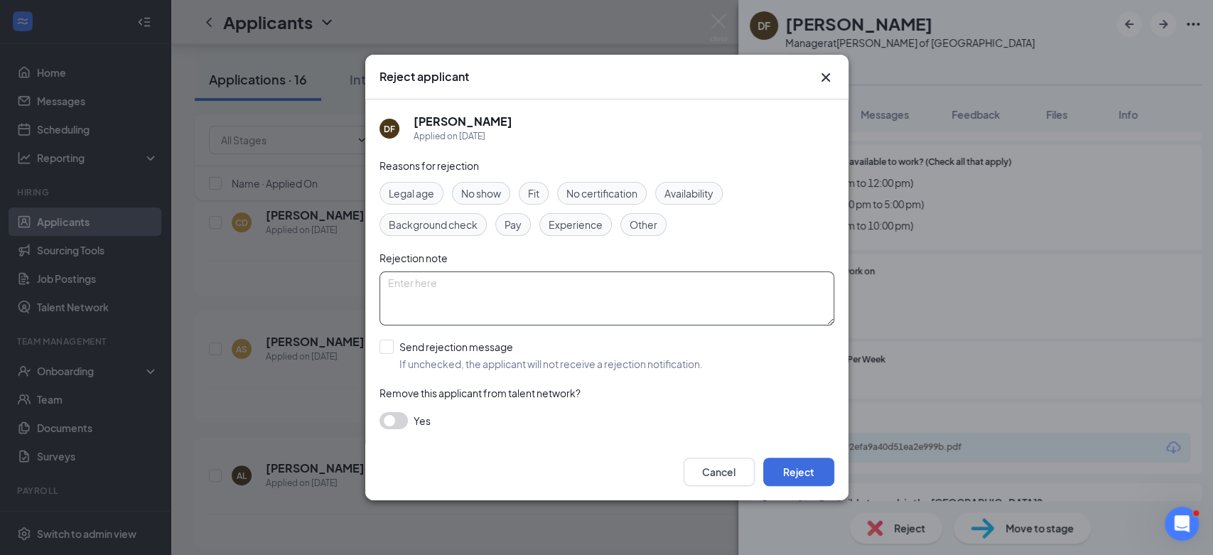
click at [517, 300] on textarea at bounding box center [607, 299] width 455 height 54
type textarea "Did not attend interview. Scheduled 9 am [DATE]."
click at [392, 419] on button "button" at bounding box center [394, 420] width 28 height 17
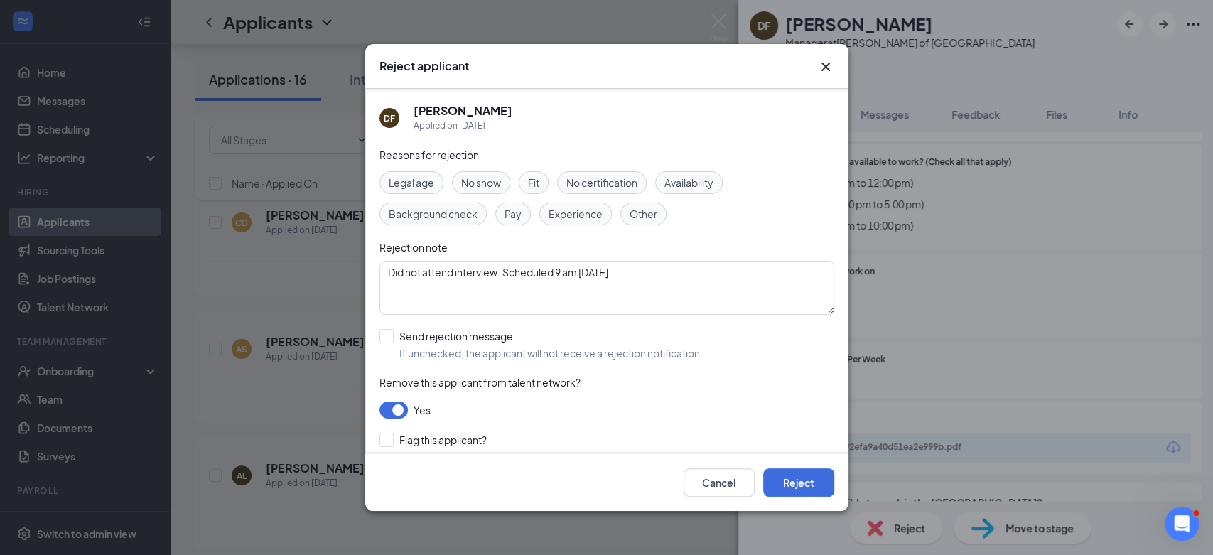
scroll to position [43, 0]
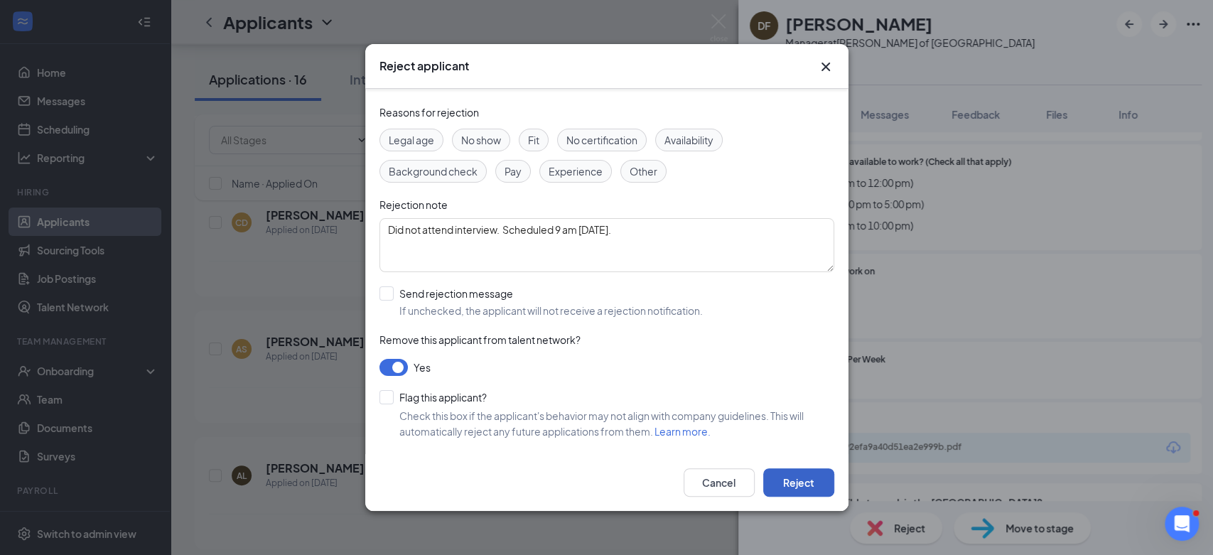
click at [783, 481] on button "Reject" at bounding box center [798, 482] width 71 height 28
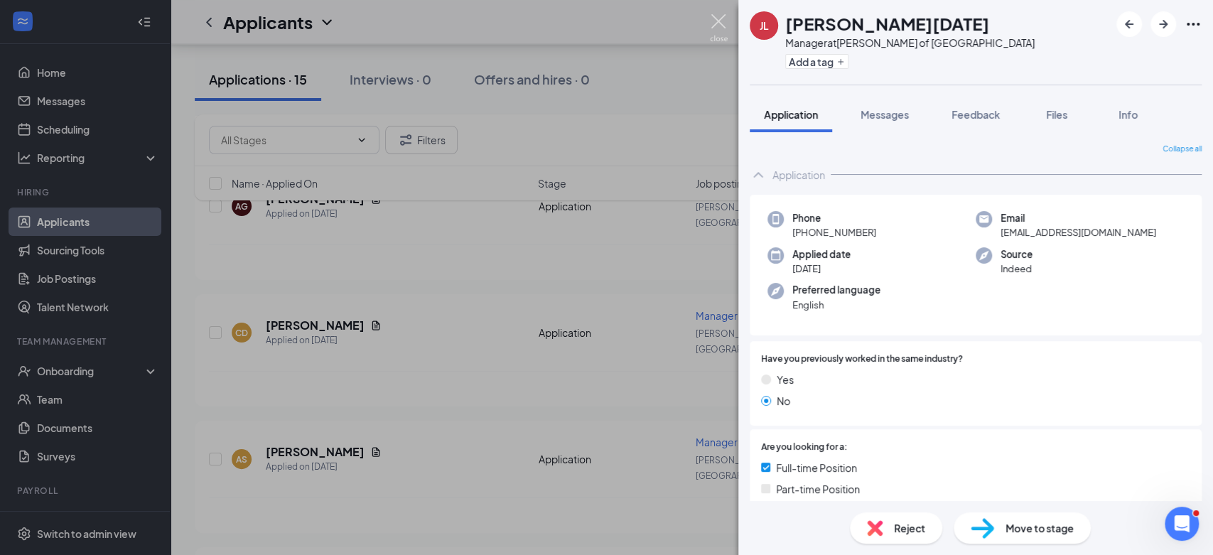
click at [711, 16] on img at bounding box center [719, 28] width 18 height 28
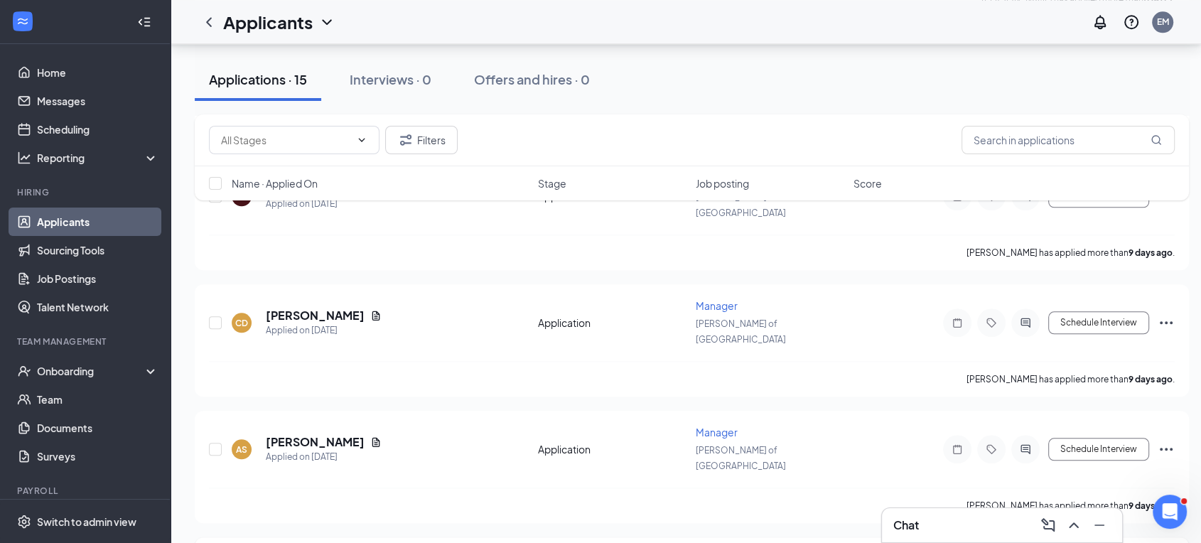
scroll to position [1452, 0]
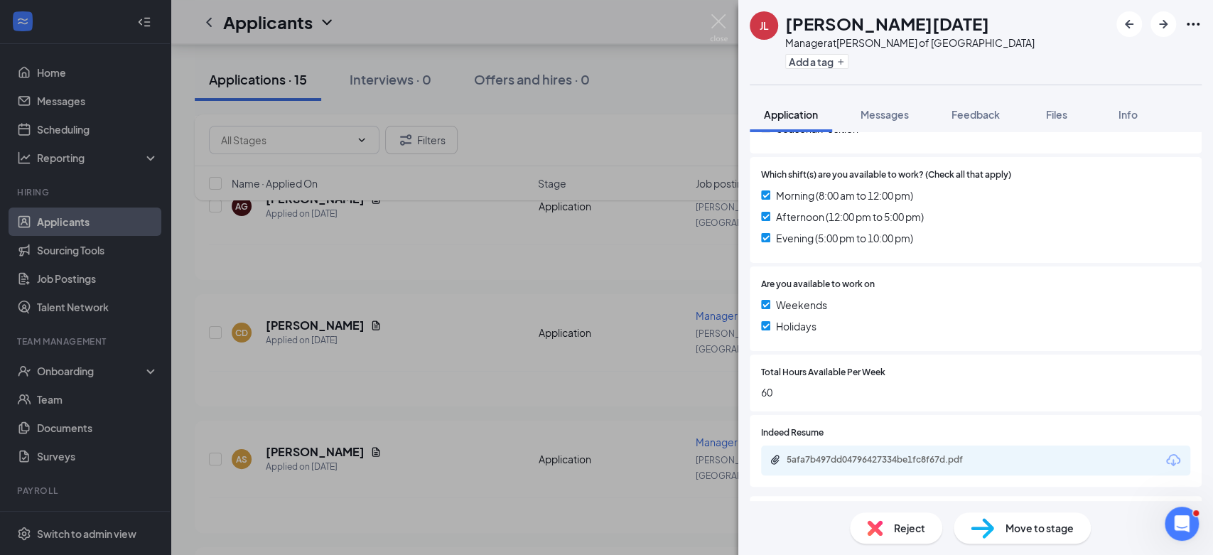
scroll to position [466, 0]
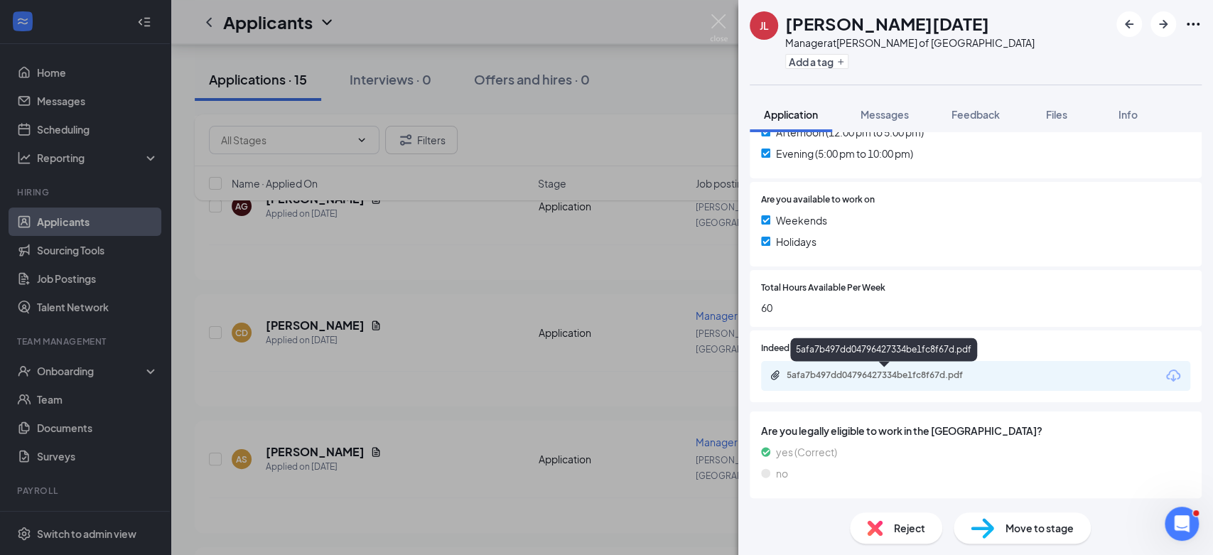
click at [879, 373] on div "5afa7b497dd04796427334be1fc8f67d.pdf" at bounding box center [886, 375] width 199 height 11
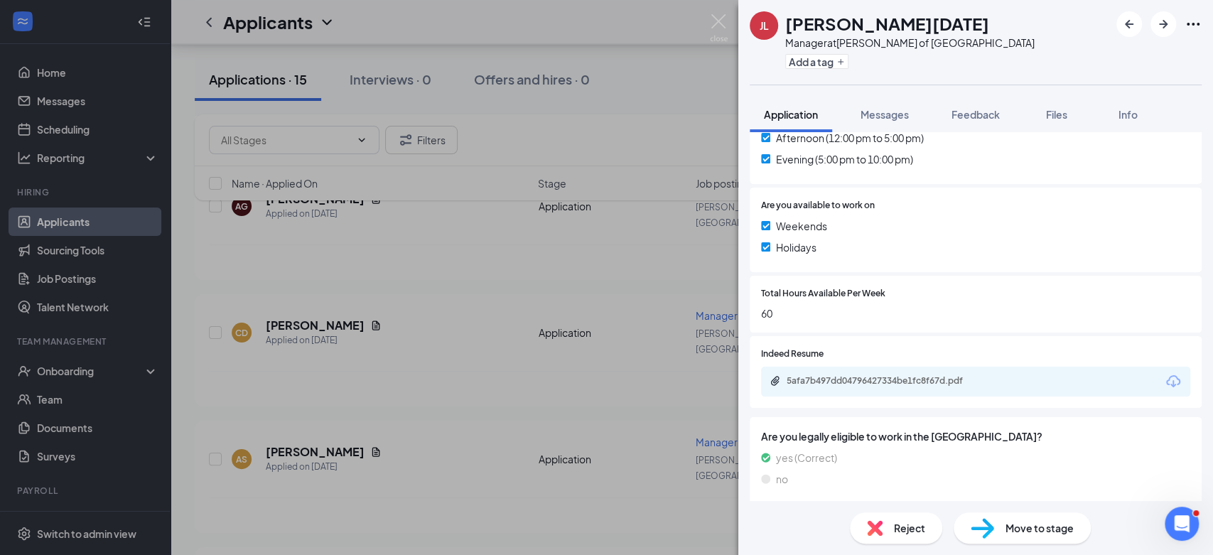
click at [876, 525] on img at bounding box center [875, 528] width 16 height 16
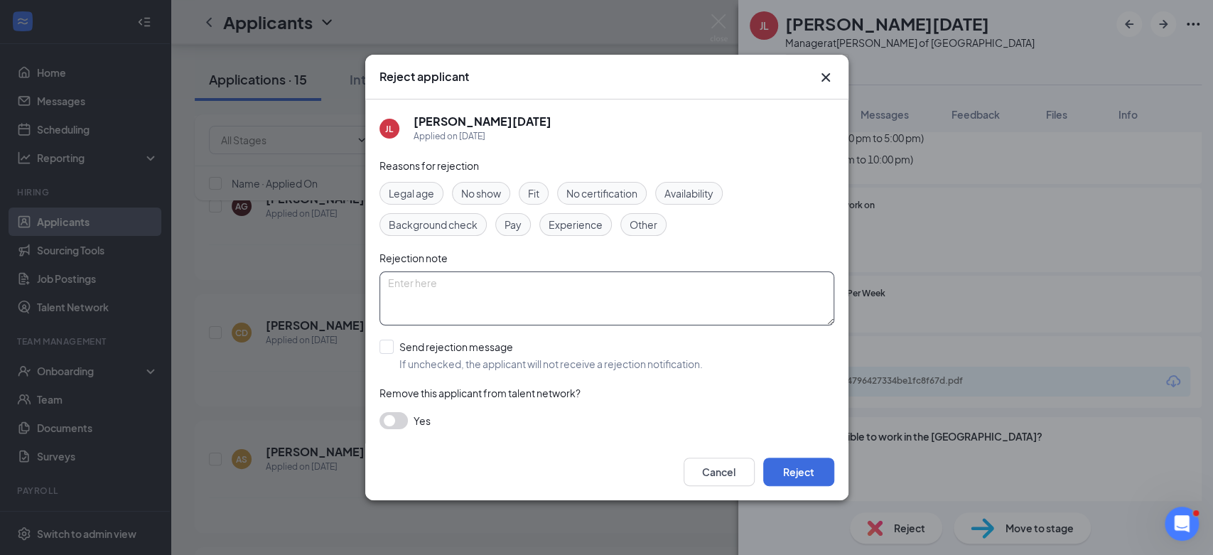
click at [518, 297] on textarea at bounding box center [607, 299] width 455 height 54
click at [663, 291] on textarea "No response. Interview was scheduled at 4 pm" at bounding box center [607, 299] width 455 height 54
type textarea "No response. Interview was scheduled at 4 pm on 8/22"
click at [387, 337] on div "Reasons for rejection Legal age No show Fit No certification Availability Backg…" at bounding box center [607, 301] width 455 height 286
click at [397, 418] on button "button" at bounding box center [394, 420] width 28 height 17
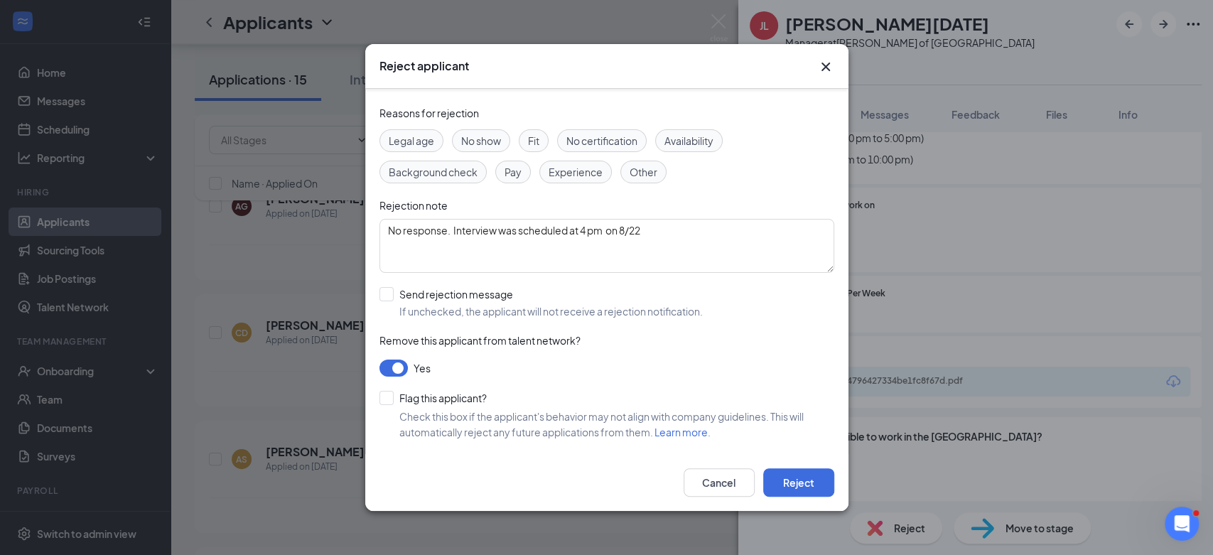
scroll to position [43, 0]
click at [390, 394] on input "Flag this applicant?" at bounding box center [433, 397] width 107 height 14
checkbox input "true"
click at [790, 485] on button "Reject" at bounding box center [798, 482] width 71 height 28
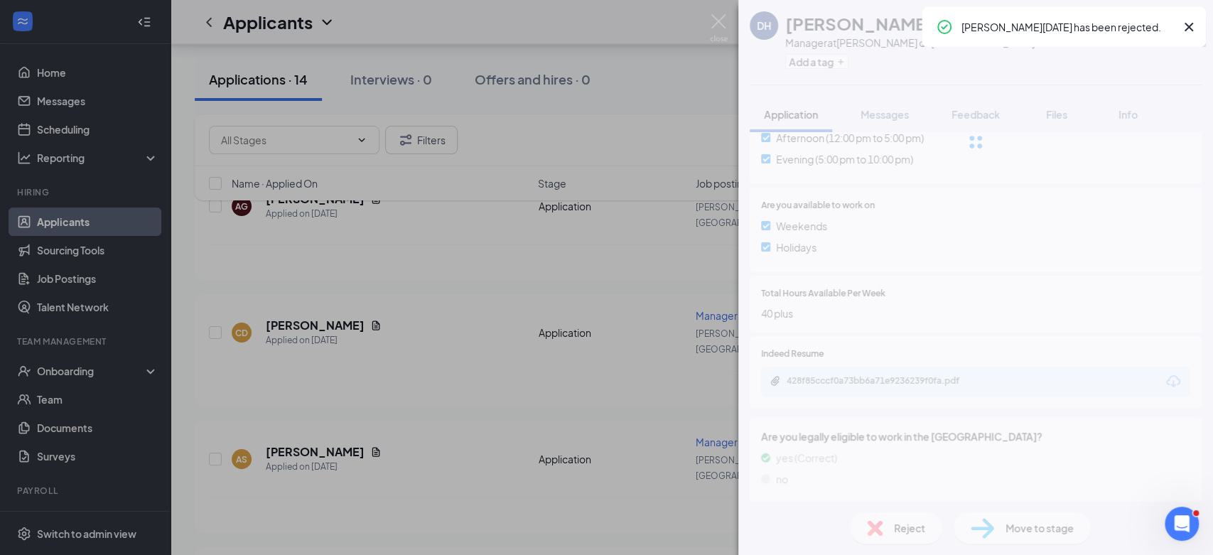
scroll to position [1331, 0]
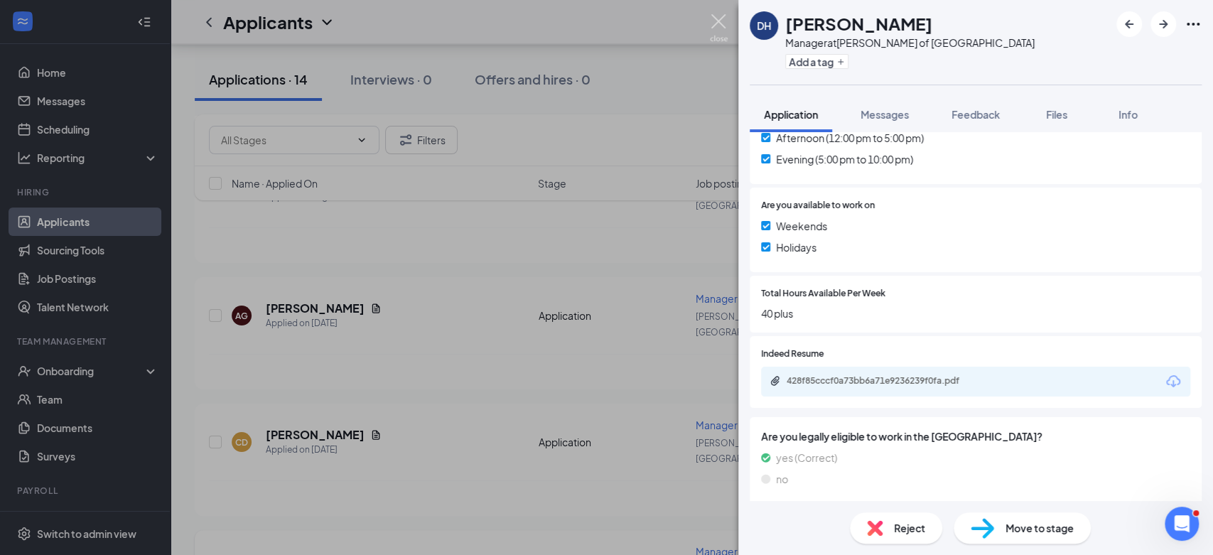
click at [717, 18] on img at bounding box center [719, 28] width 18 height 28
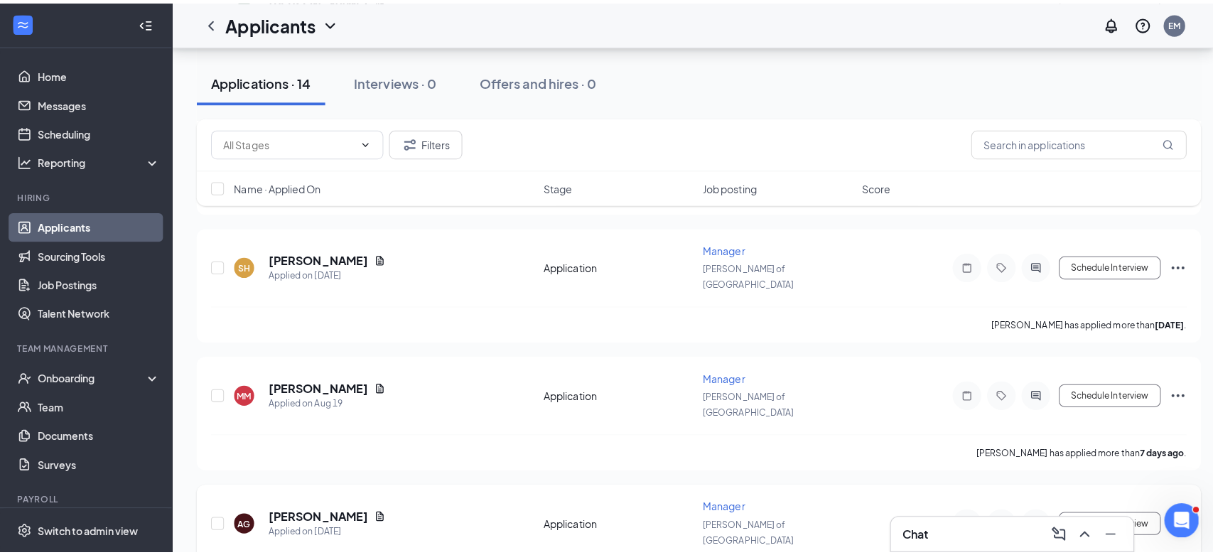
scroll to position [1105, 0]
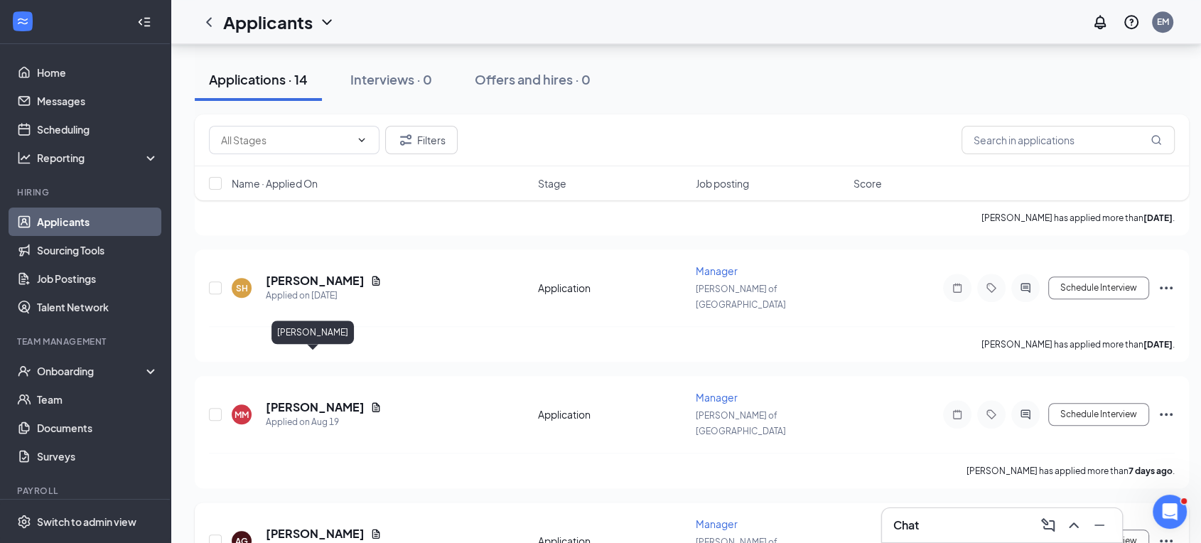
click at [287, 526] on h5 "[PERSON_NAME]" at bounding box center [315, 534] width 99 height 16
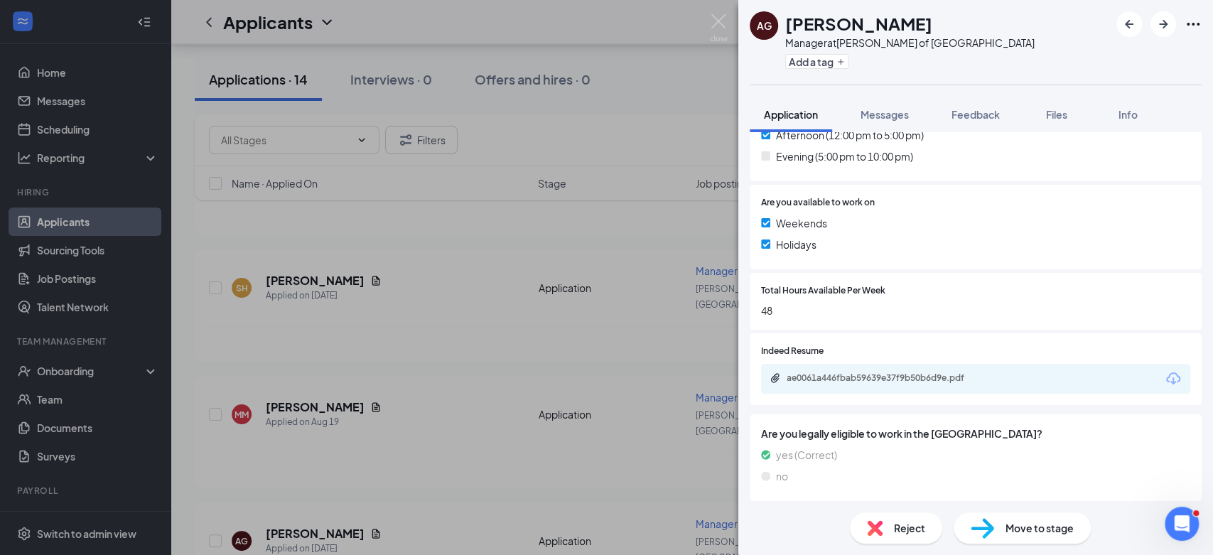
scroll to position [466, 0]
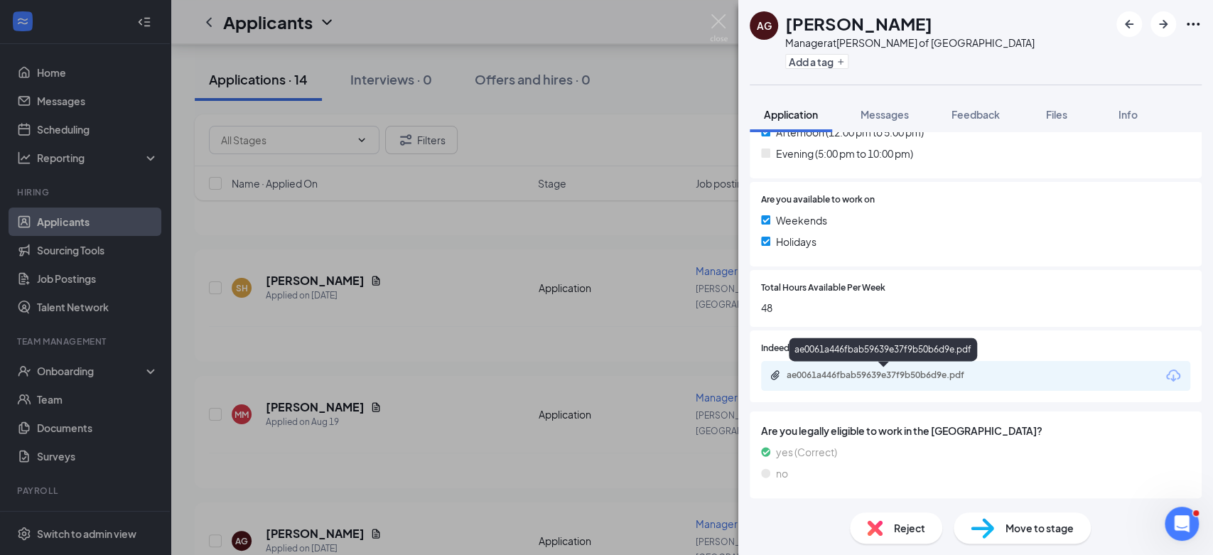
click at [889, 374] on div "ae0061a446fbab59639e37f9b50b6d9e.pdf" at bounding box center [886, 375] width 199 height 11
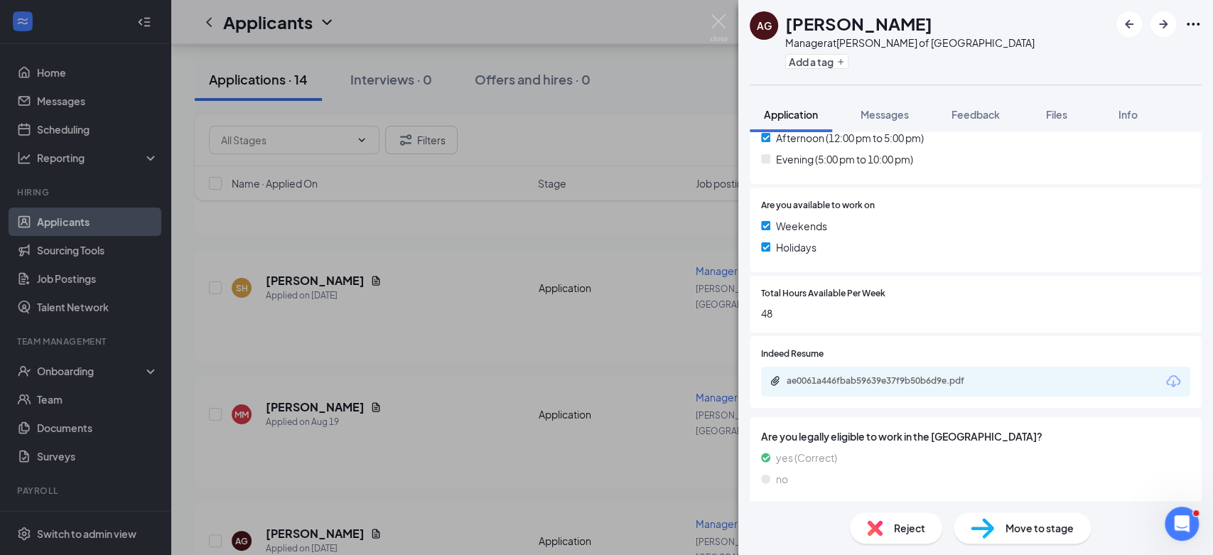
click at [894, 524] on span "Reject" at bounding box center [909, 528] width 31 height 16
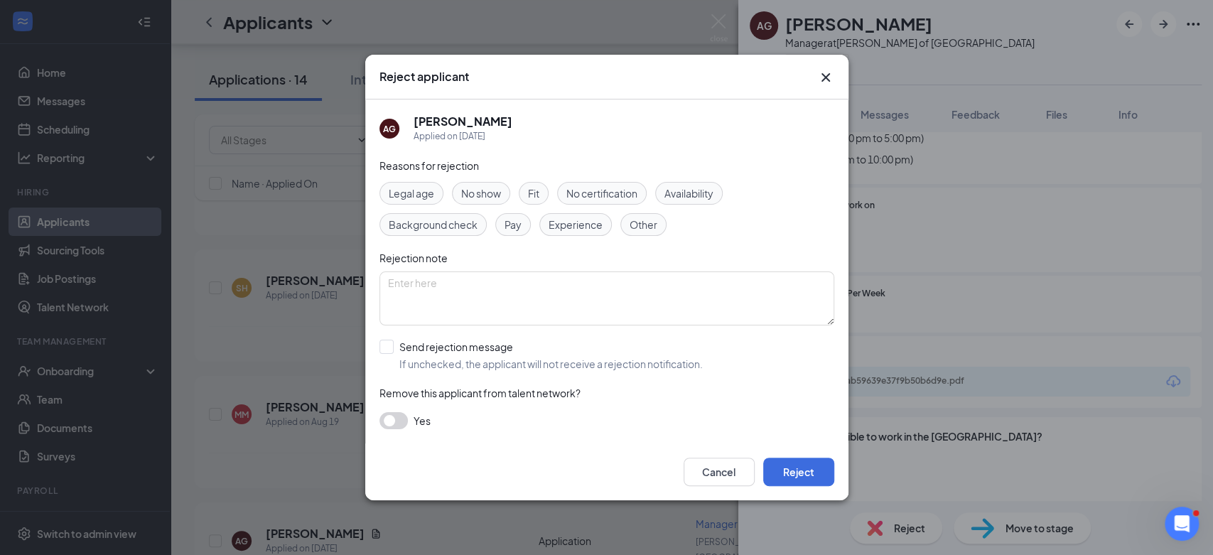
click at [559, 220] on span "Experience" at bounding box center [576, 225] width 54 height 16
click at [386, 346] on input "Send rejection message If unchecked, the applicant will not receive a rejection…" at bounding box center [541, 355] width 323 height 31
checkbox input "true"
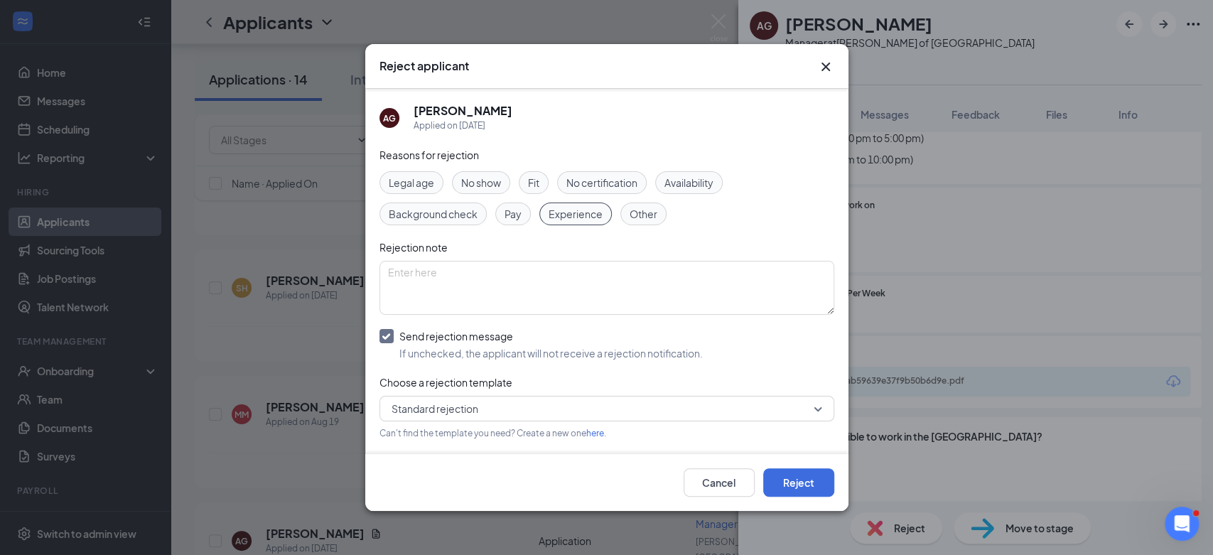
scroll to position [58, 0]
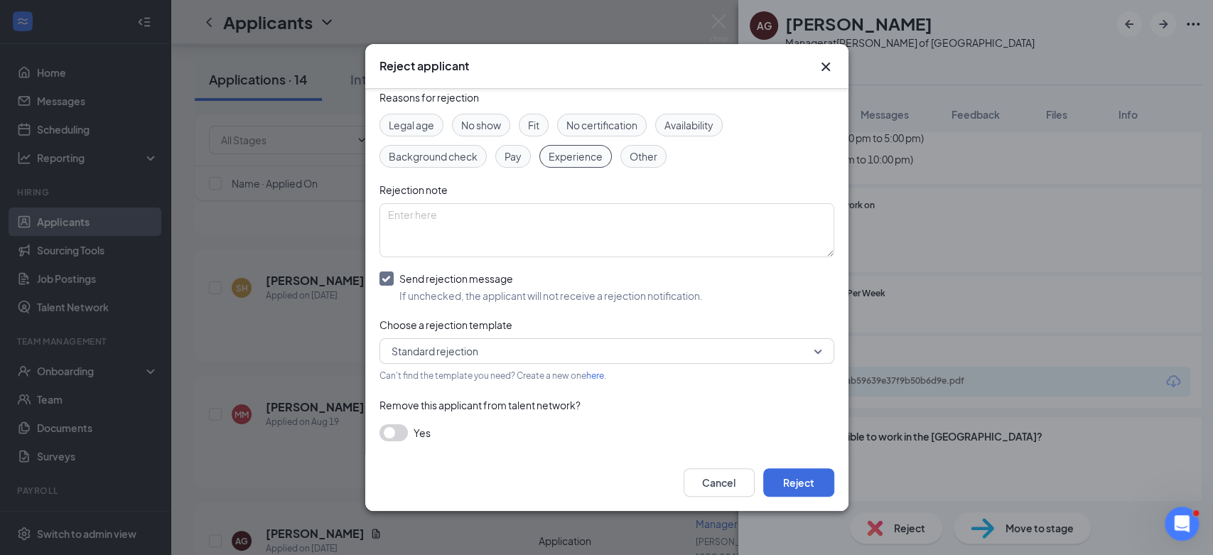
click at [530, 357] on span "Standard rejection" at bounding box center [601, 350] width 418 height 21
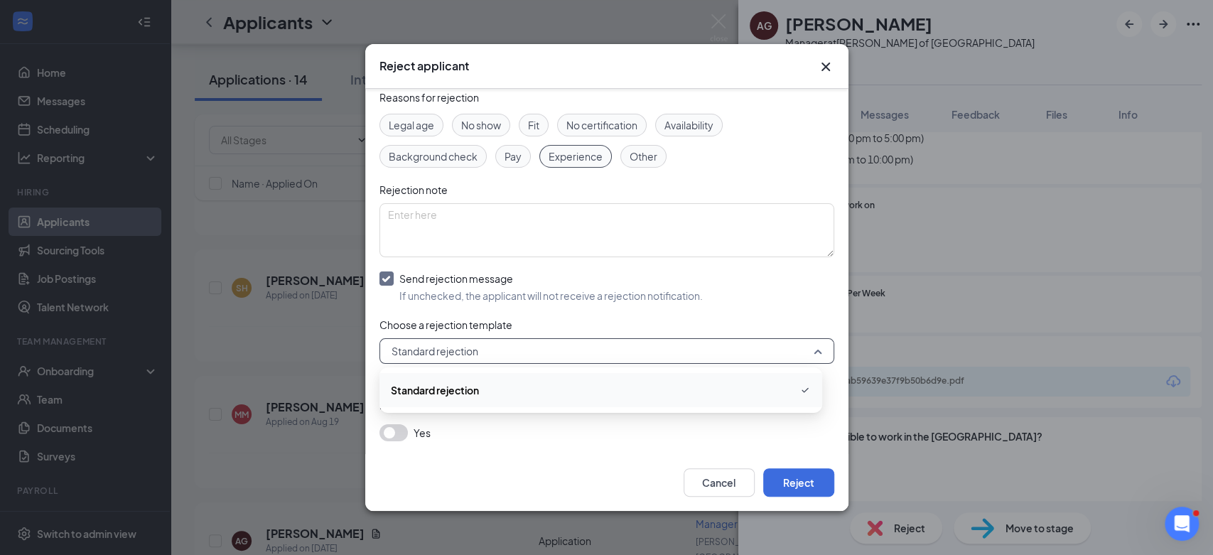
click at [471, 388] on span "Standard rejection" at bounding box center [435, 390] width 88 height 16
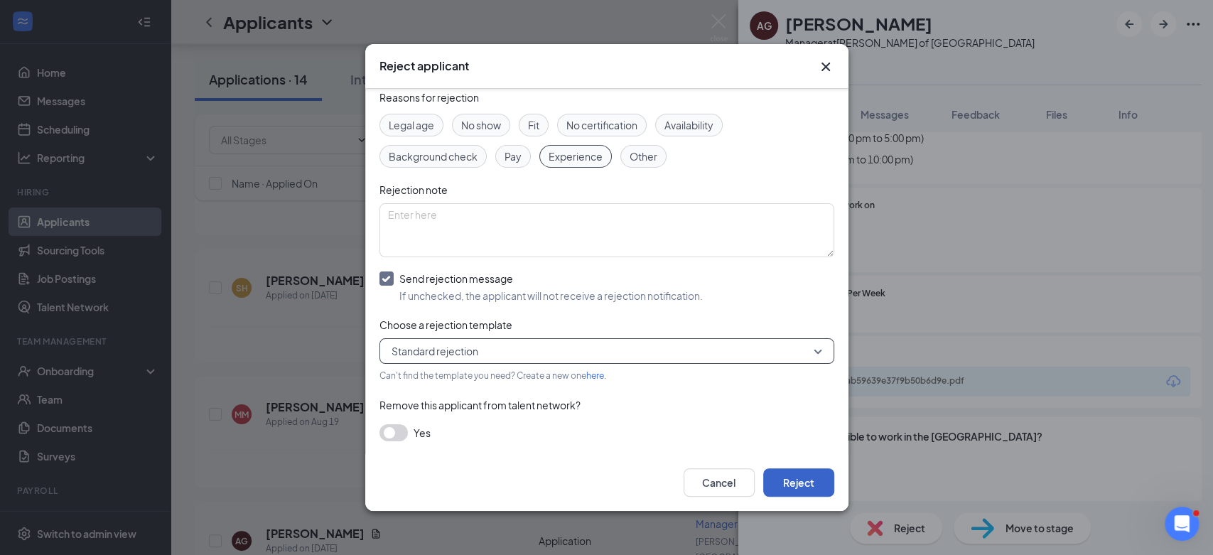
drag, startPoint x: 813, startPoint y: 484, endPoint x: 809, endPoint y: 474, distance: 10.8
click at [813, 483] on button "Reject" at bounding box center [798, 482] width 71 height 28
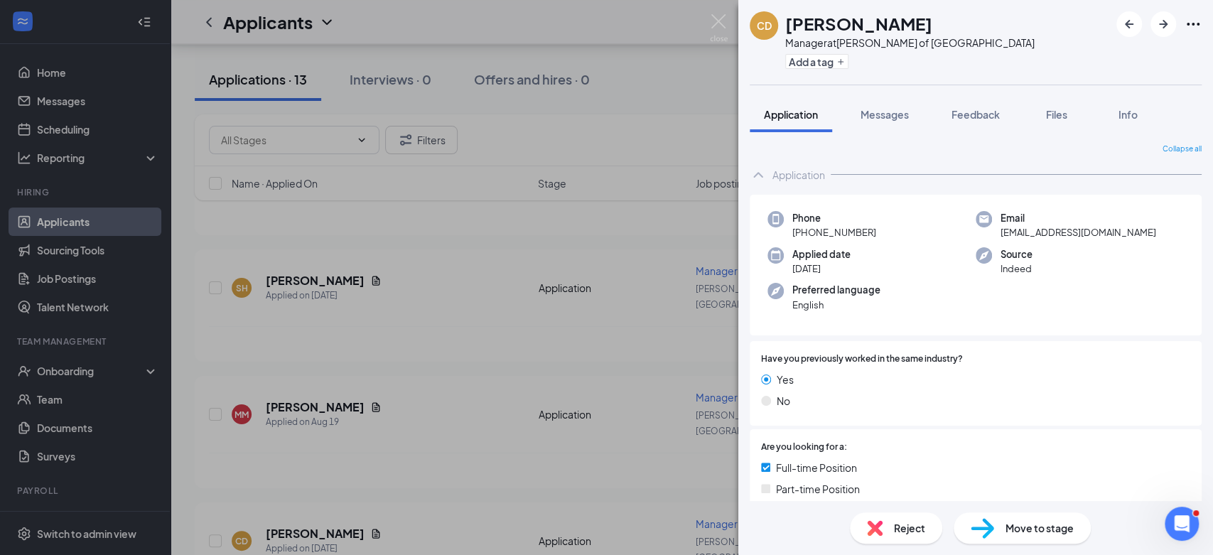
click at [291, 463] on div "CD [PERSON_NAME] Manager at [GEOGRAPHIC_DATA][PERSON_NAME] of Detroit Add a tag…" at bounding box center [606, 277] width 1213 height 555
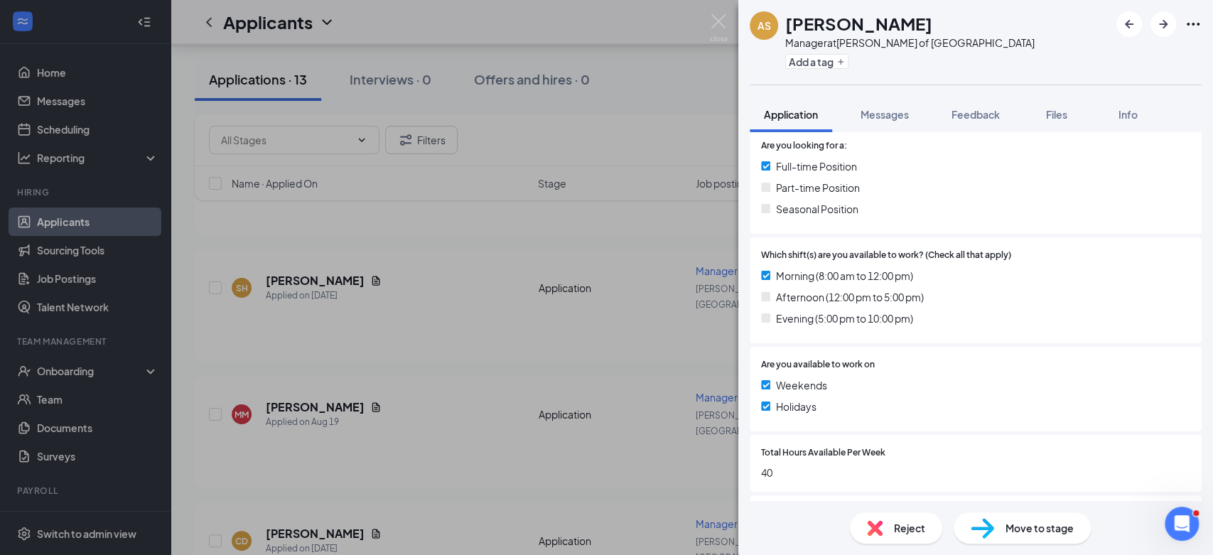
scroll to position [395, 0]
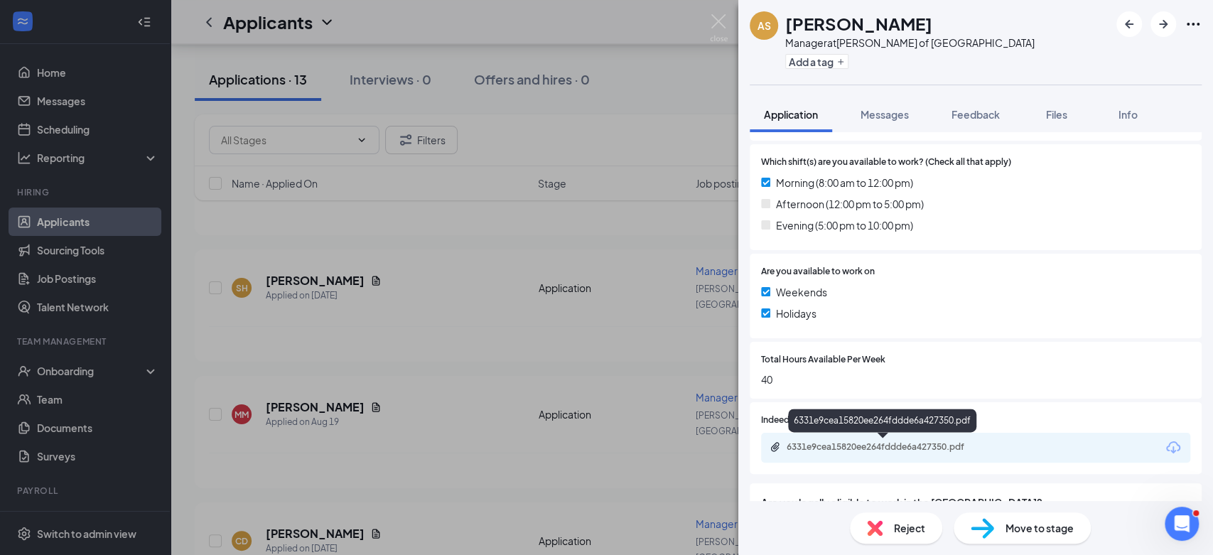
click at [841, 445] on div "6331e9cea15820ee264fddde6a427350.pdf" at bounding box center [886, 446] width 199 height 11
click at [891, 525] on div "Reject" at bounding box center [896, 528] width 92 height 31
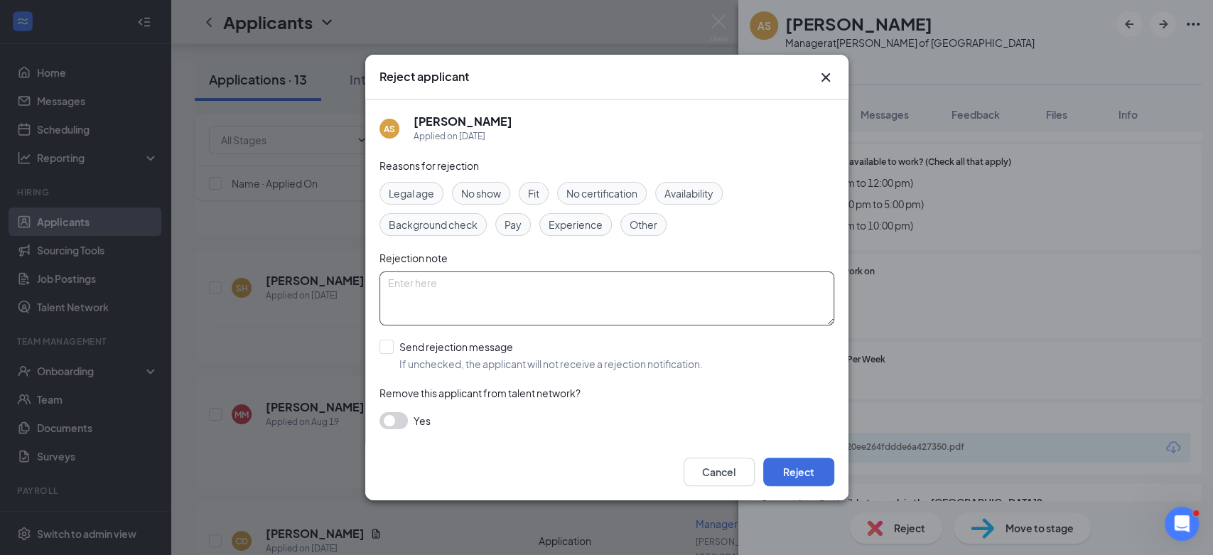
click at [509, 295] on textarea at bounding box center [607, 299] width 455 height 54
type textarea "Can't make commute for training."
click at [792, 470] on button "Reject" at bounding box center [798, 472] width 71 height 28
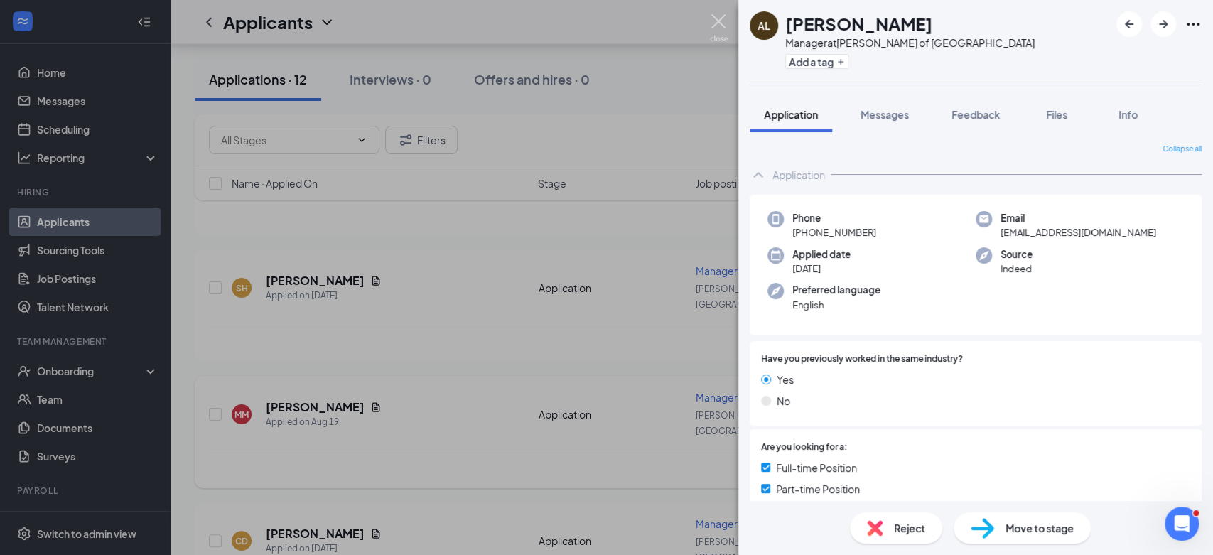
drag, startPoint x: 719, startPoint y: 20, endPoint x: 340, endPoint y: 316, distance: 480.1
click at [719, 21] on img at bounding box center [719, 28] width 18 height 28
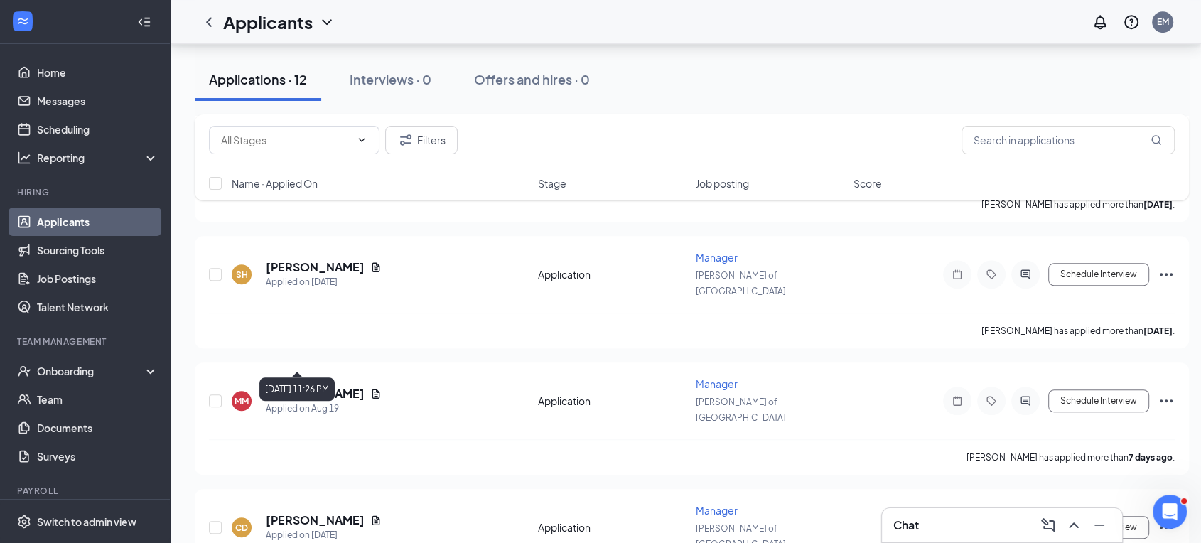
scroll to position [1122, 0]
